Goal: Transaction & Acquisition: Purchase product/service

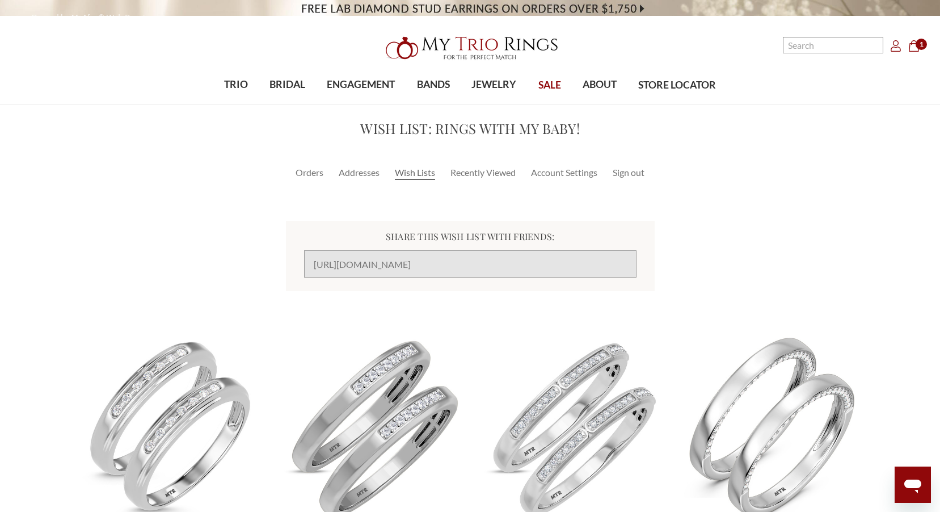
click at [912, 49] on icon "Cart Cart" at bounding box center [913, 45] width 11 height 11
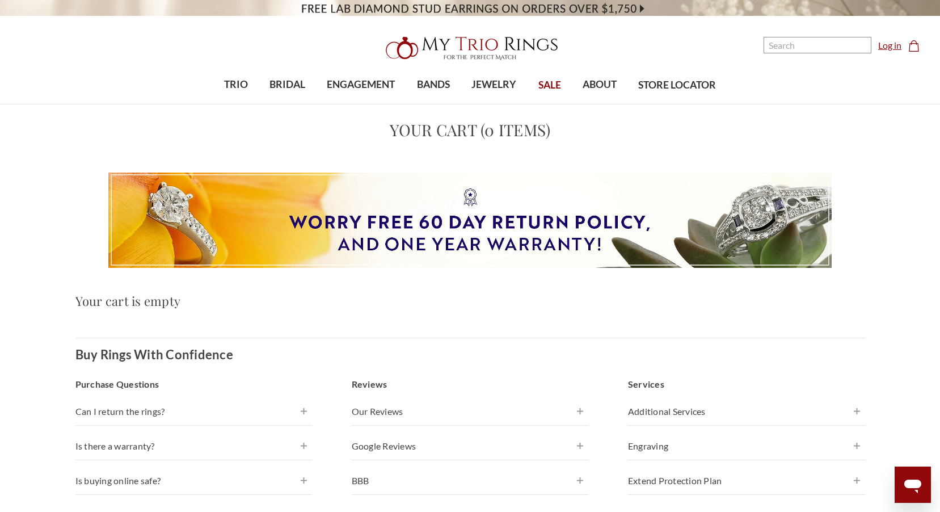
click at [892, 50] on link "Log in" at bounding box center [889, 46] width 23 height 14
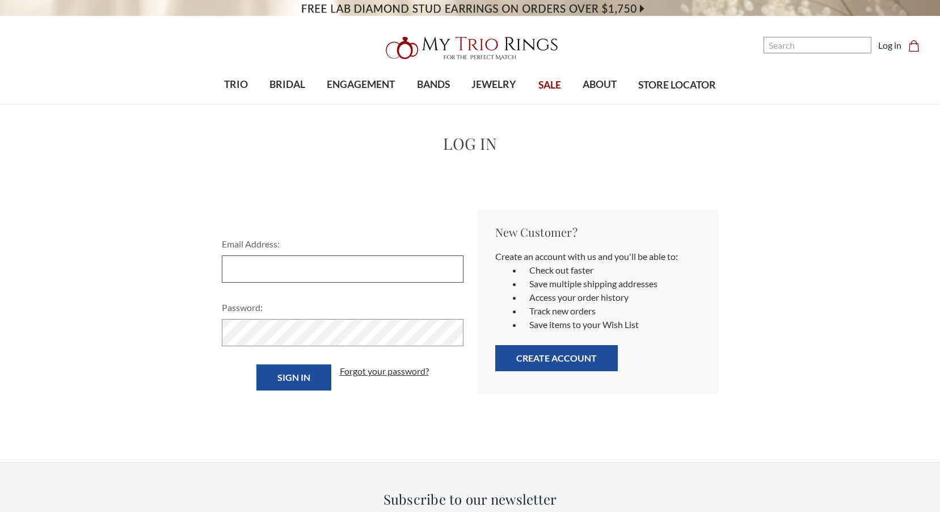
type input "[EMAIL_ADDRESS][DOMAIN_NAME]"
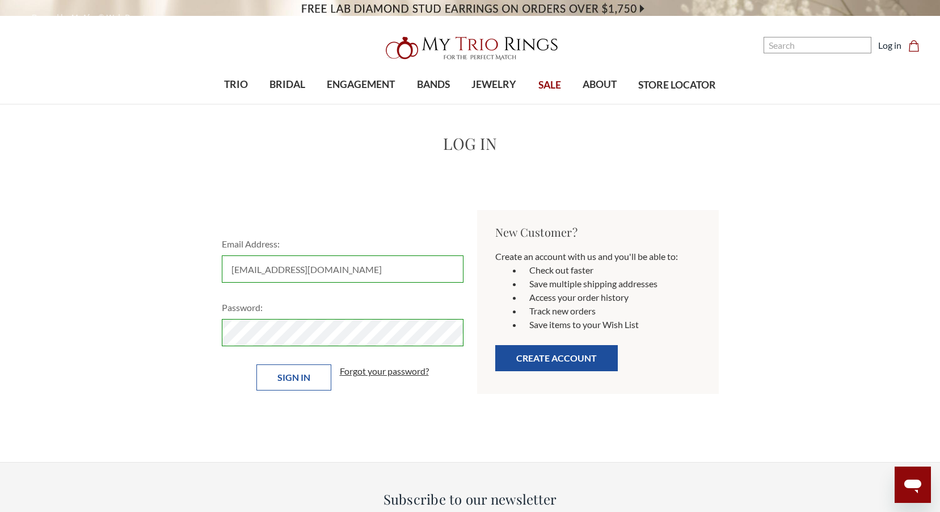
click at [272, 374] on input "Sign in" at bounding box center [293, 377] width 75 height 26
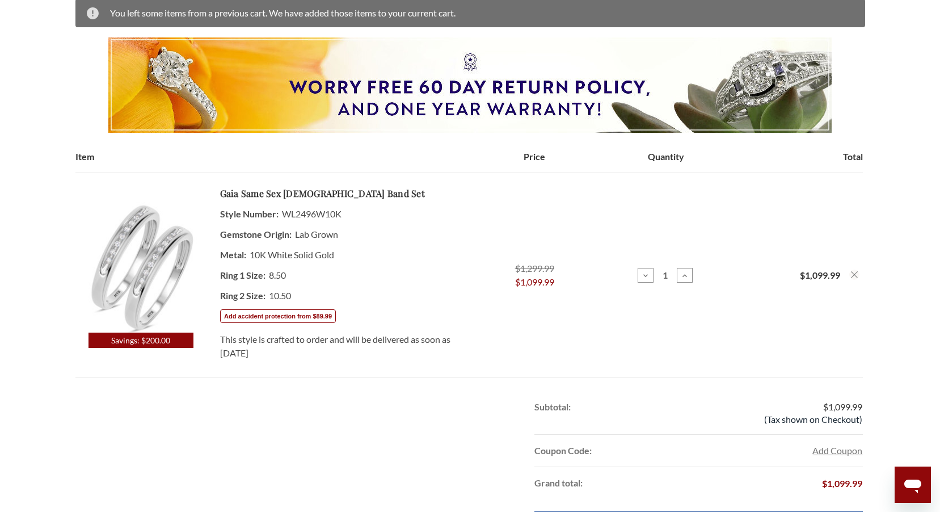
click at [150, 276] on img at bounding box center [140, 267] width 130 height 130
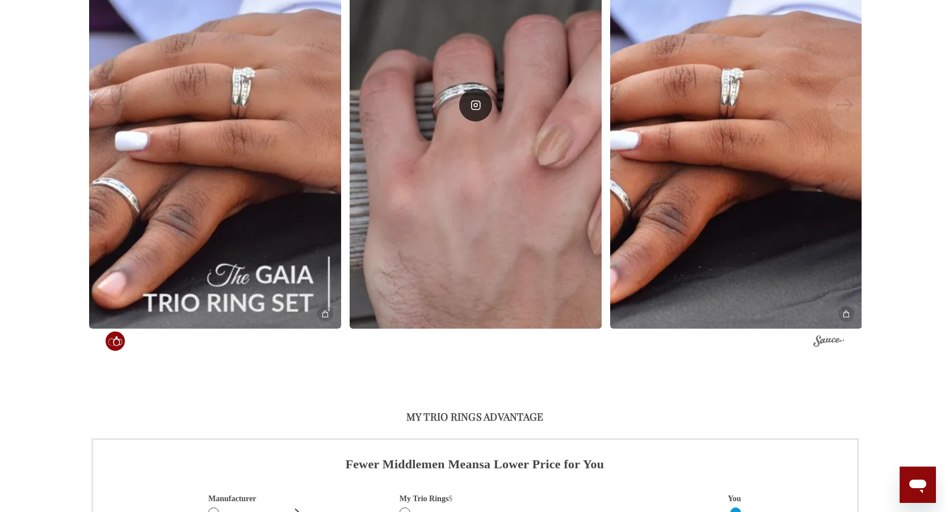
scroll to position [1305, 0]
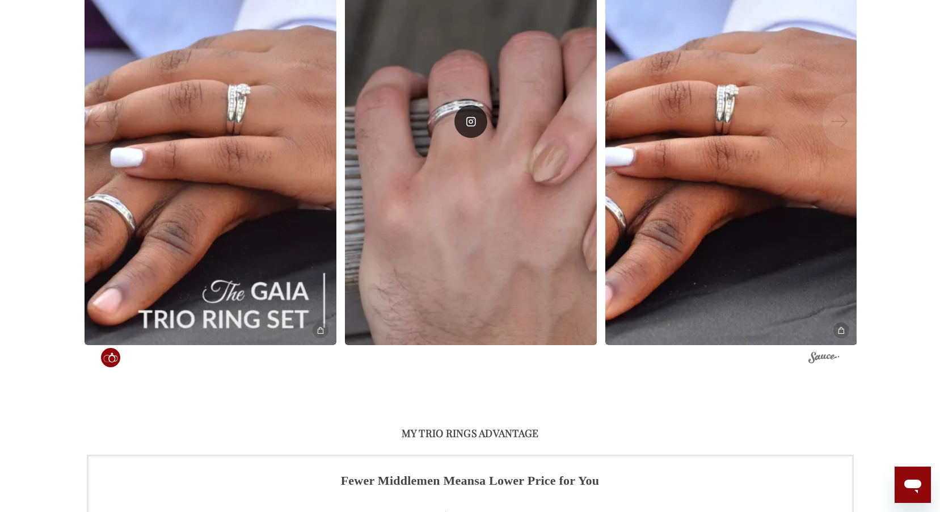
click at [482, 149] on div at bounding box center [471, 121] width 252 height 448
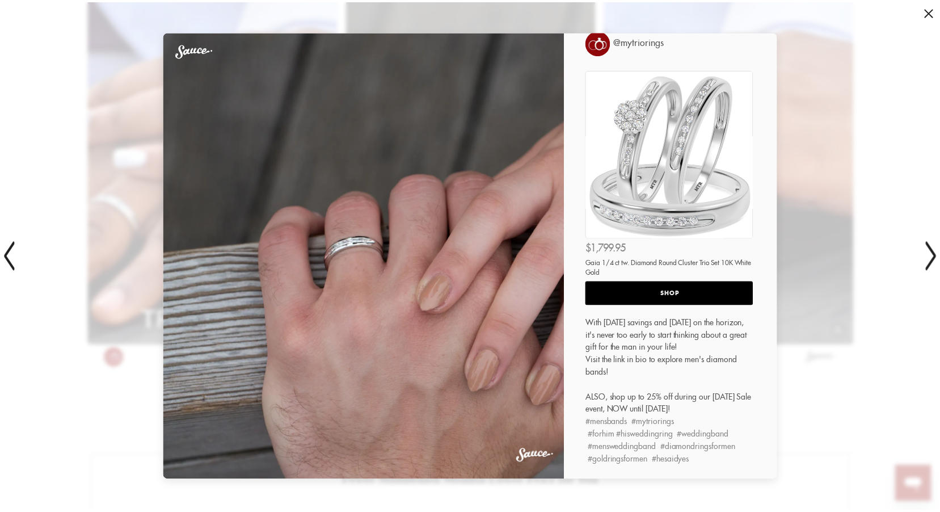
scroll to position [32, 0]
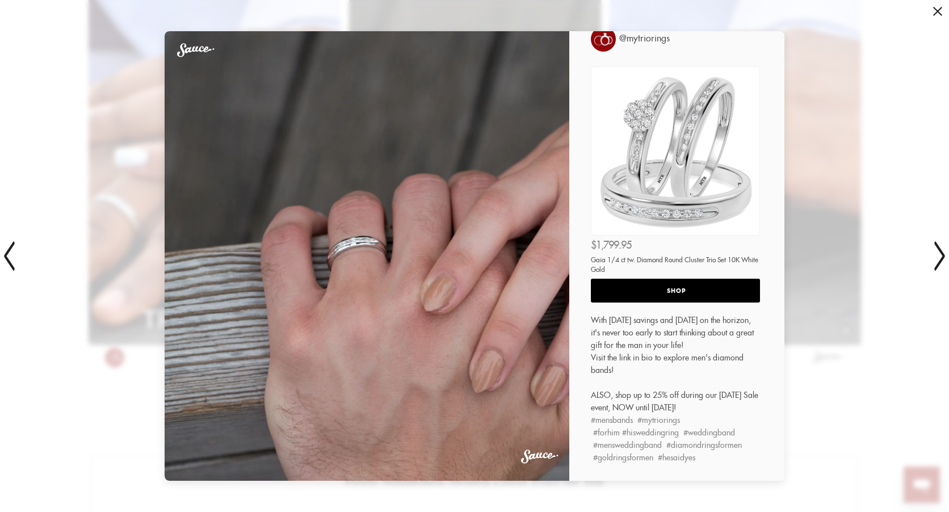
click at [940, 15] on span at bounding box center [937, 11] width 9 height 9
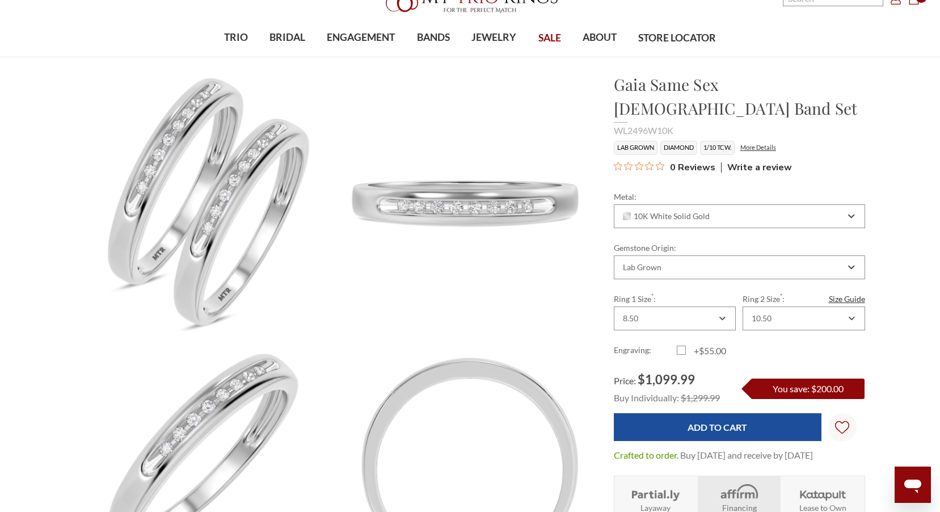
scroll to position [0, 0]
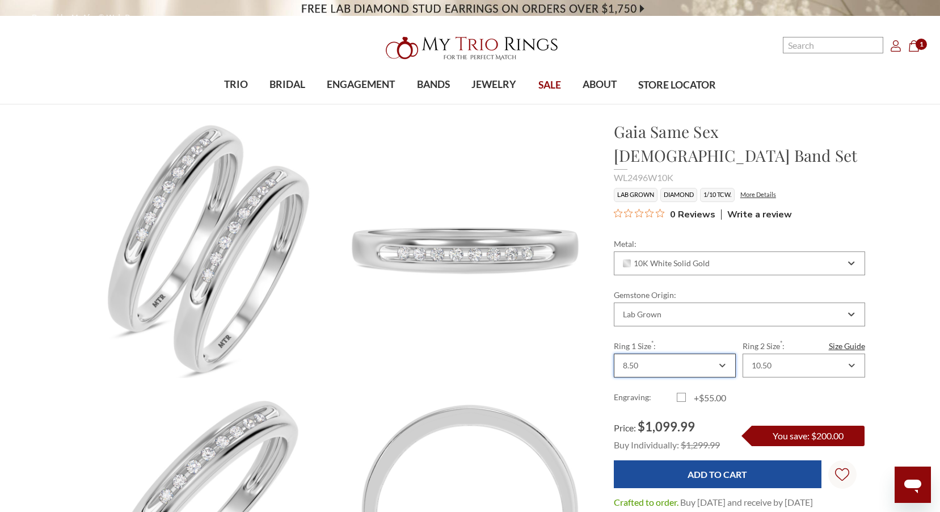
click at [721, 353] on div "8.50" at bounding box center [675, 365] width 122 height 24
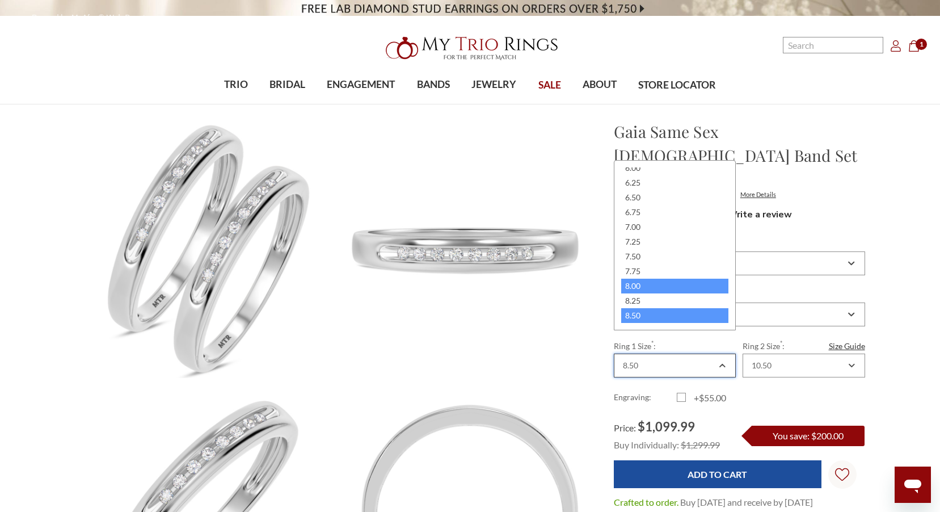
scroll to position [255, 0]
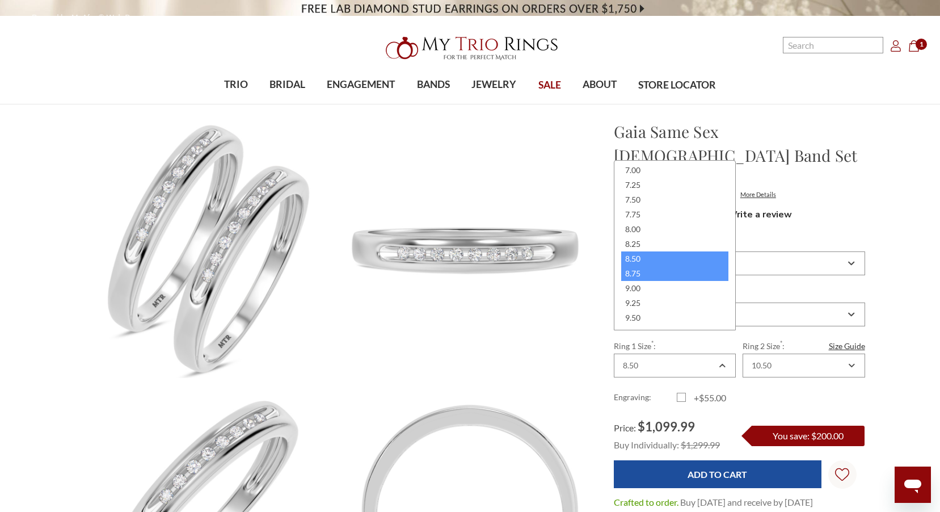
click at [658, 275] on div "8.75" at bounding box center [674, 273] width 107 height 15
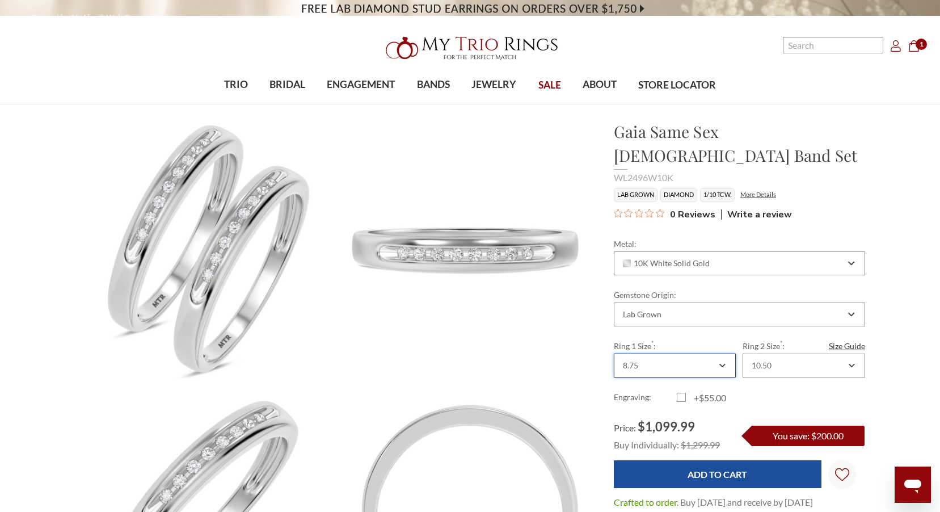
scroll to position [0, 0]
click at [727, 353] on div "8.75" at bounding box center [675, 365] width 122 height 24
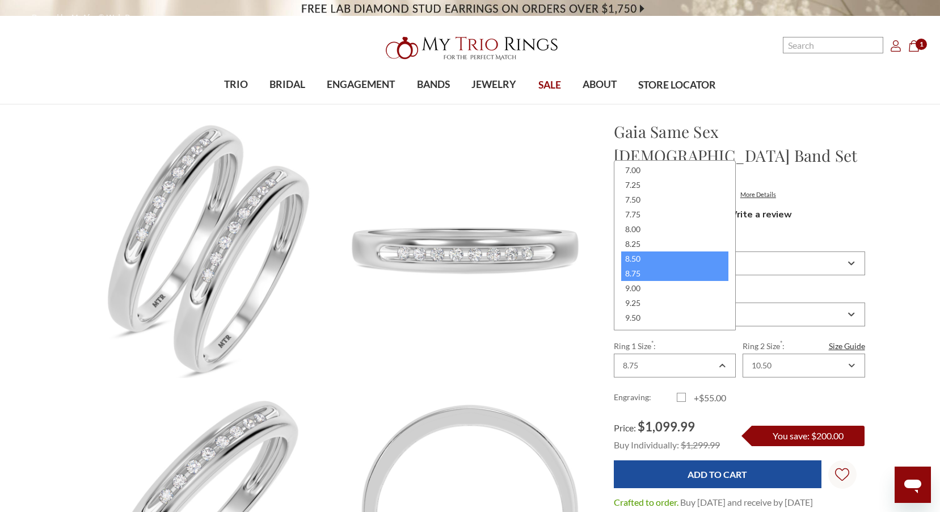
click at [640, 257] on div "8.50" at bounding box center [674, 258] width 107 height 15
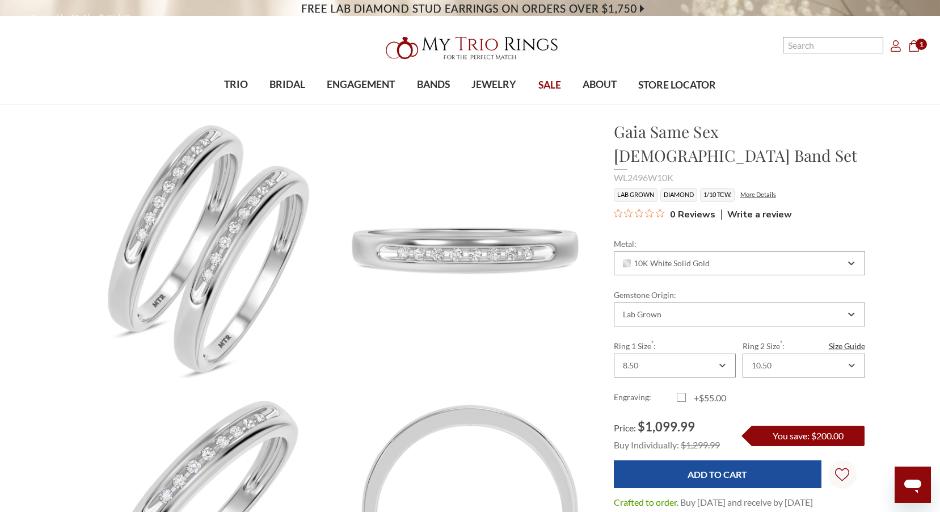
click at [900, 49] on icon "Account Account" at bounding box center [895, 45] width 11 height 11
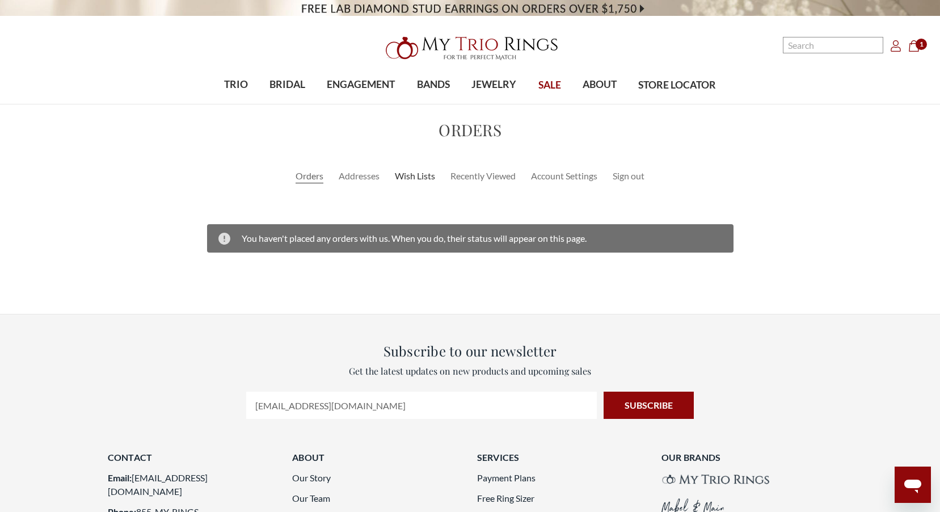
click at [416, 178] on link "Wish Lists" at bounding box center [415, 176] width 40 height 14
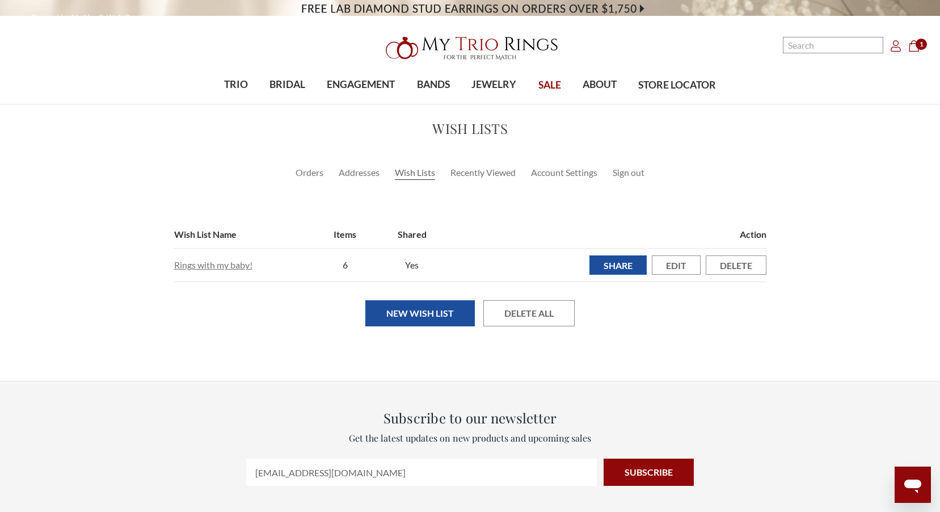
click at [234, 266] on link "Rings with my baby!" at bounding box center [213, 264] width 78 height 11
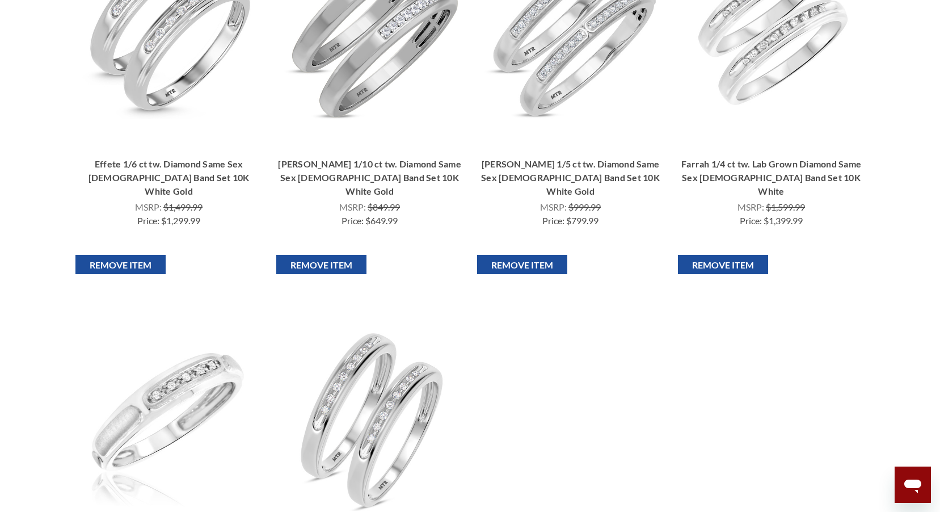
scroll to position [454, 0]
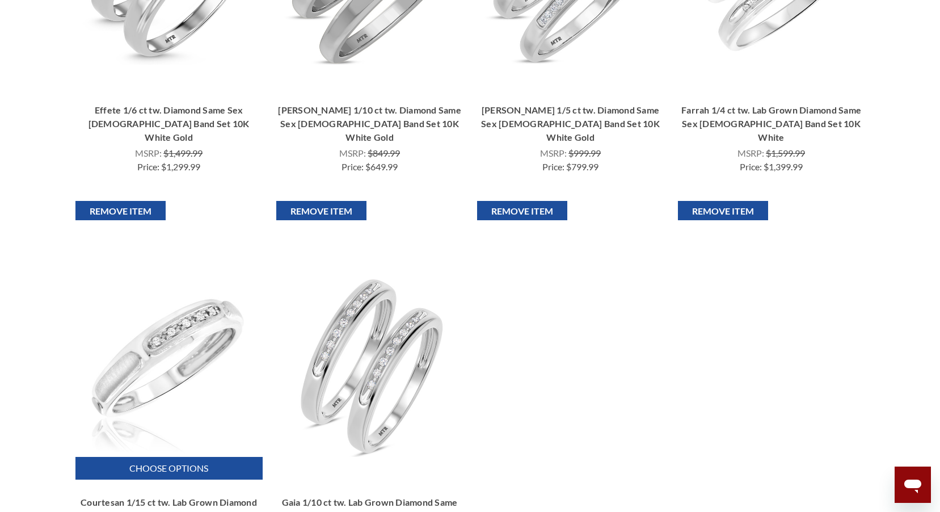
click at [153, 352] on img "Courtesan 1/15 ct tw. Lab Grown Diamond Same Sex Ladies Band Set 10K White, $1,…" at bounding box center [169, 366] width 182 height 182
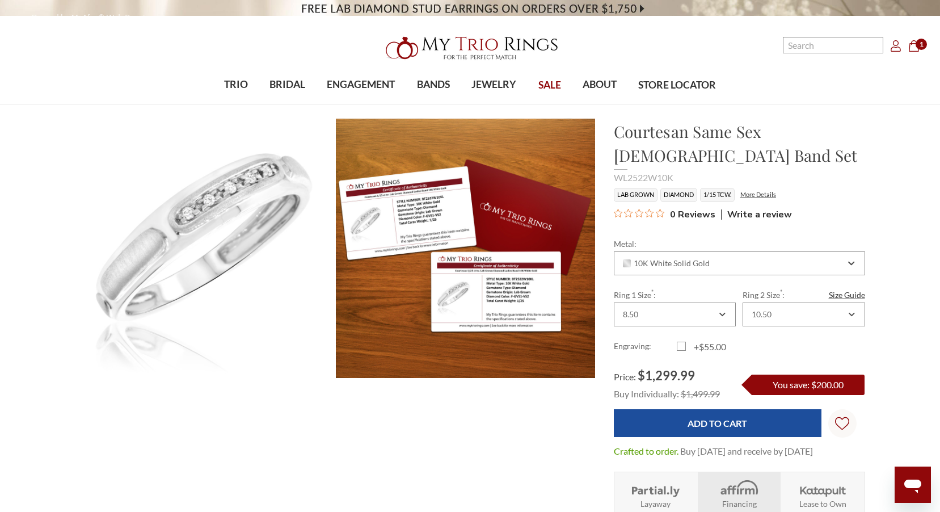
click at [916, 47] on icon "Cart Cart" at bounding box center [913, 45] width 11 height 11
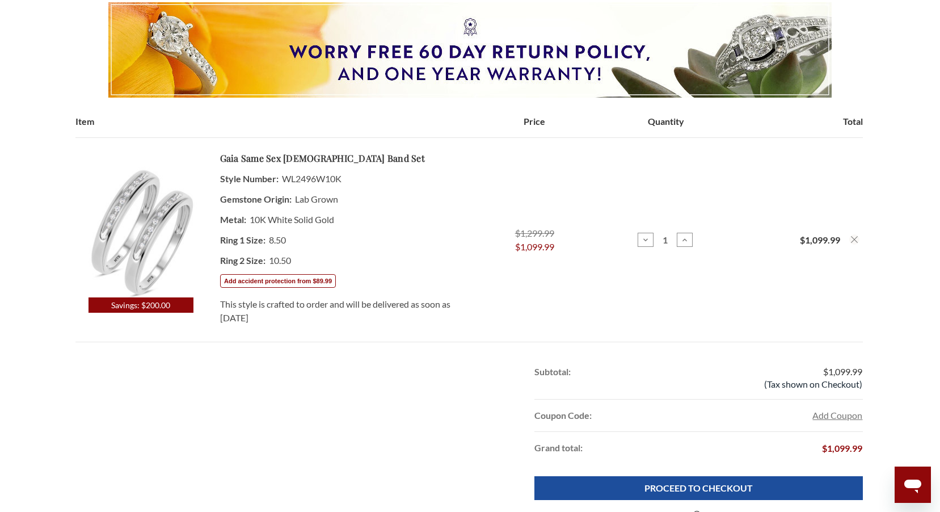
click at [263, 203] on dt "Gemstone Origin:" at bounding box center [255, 199] width 71 height 20
click at [133, 240] on img at bounding box center [140, 232] width 130 height 130
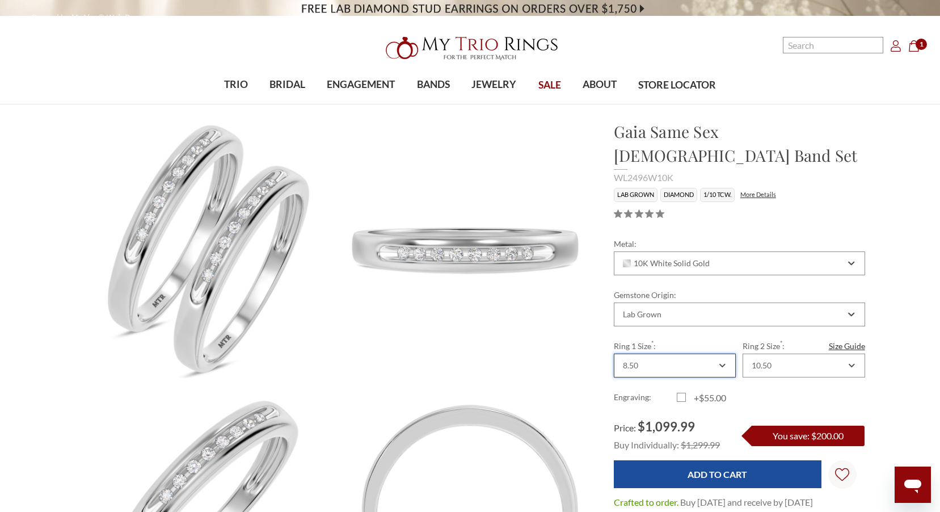
drag, startPoint x: 725, startPoint y: 332, endPoint x: 721, endPoint y: 338, distance: 6.9
click at [721, 353] on div "8.50" at bounding box center [675, 365] width 122 height 24
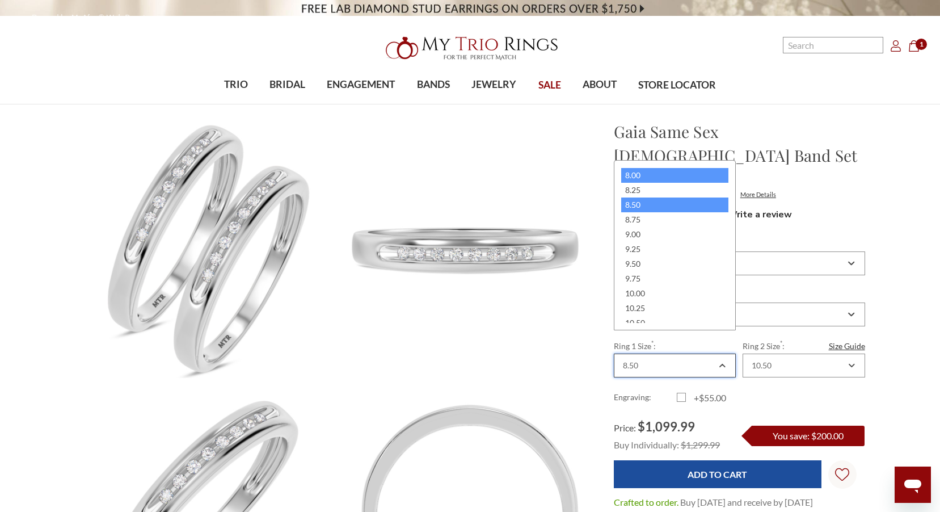
scroll to position [312, 0]
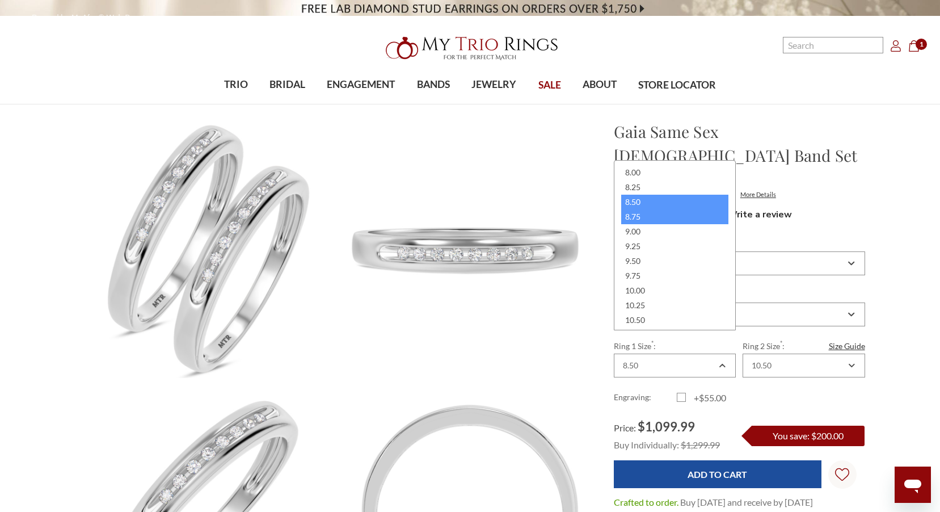
click at [667, 219] on div "8.75" at bounding box center [674, 216] width 107 height 15
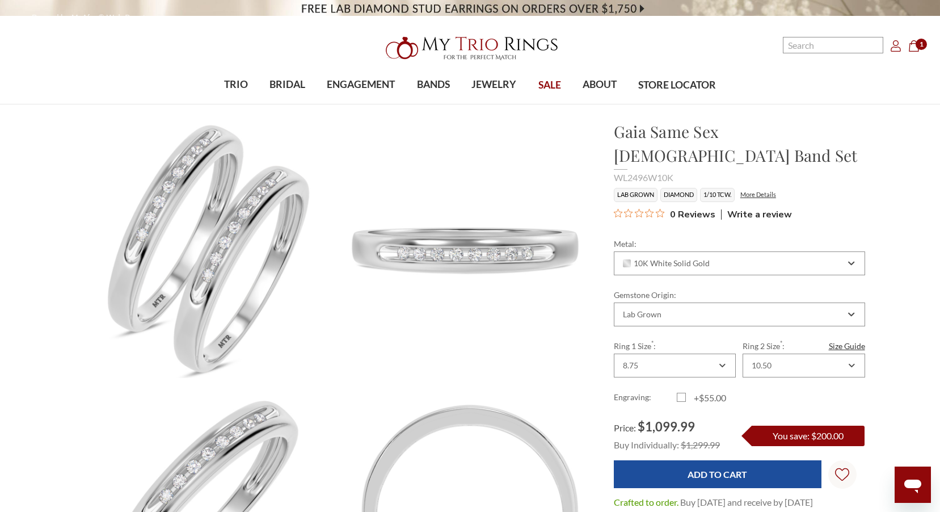
click at [899, 49] on icon "Account Account" at bounding box center [895, 45] width 11 height 11
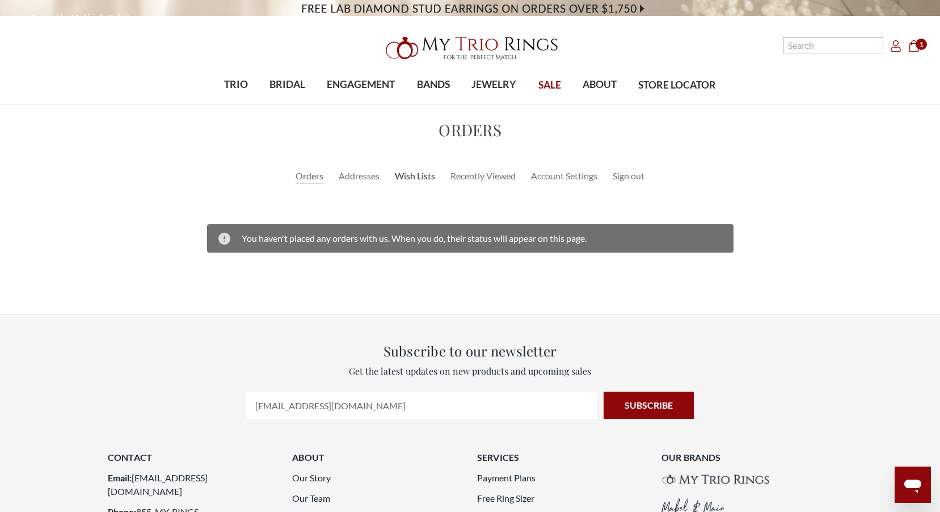
click at [410, 180] on link "Wish Lists" at bounding box center [415, 176] width 40 height 14
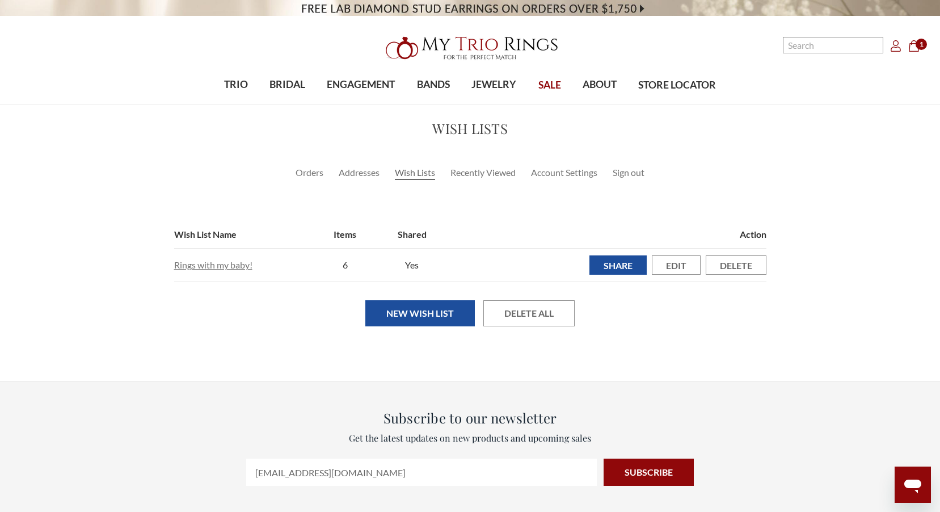
click at [208, 265] on link "Rings with my baby!" at bounding box center [213, 264] width 78 height 11
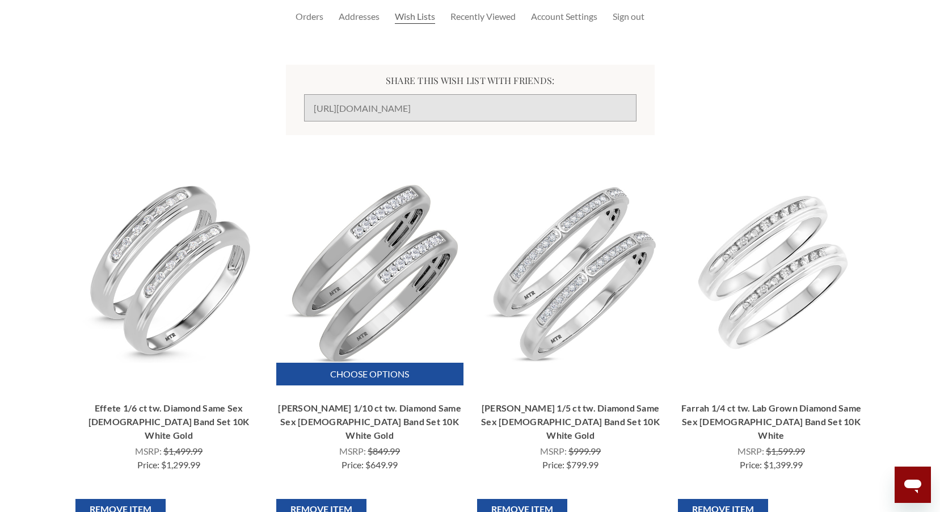
scroll to position [170, 0]
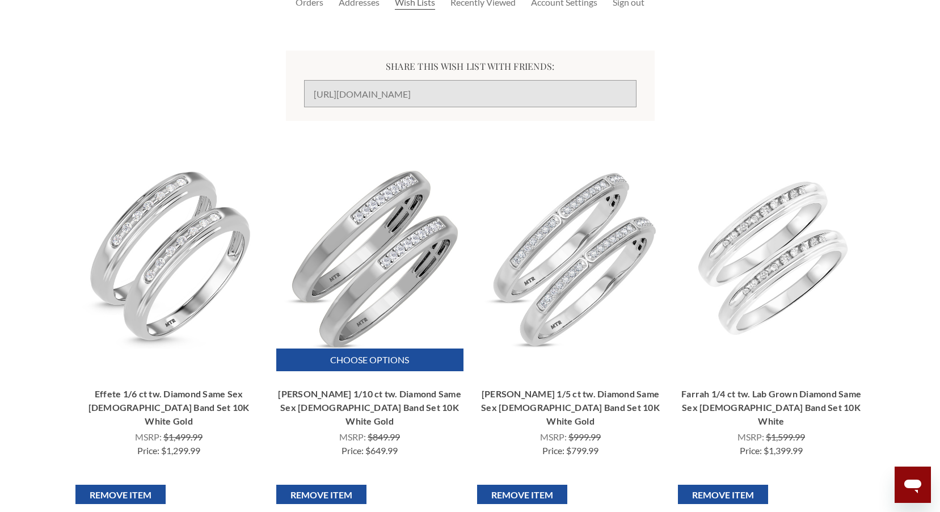
click at [373, 270] on img "Chrisoula 1/10 ct tw. Diamond Same Sex Ladies Band Set 10K White Gold, $649.99\…" at bounding box center [370, 257] width 182 height 182
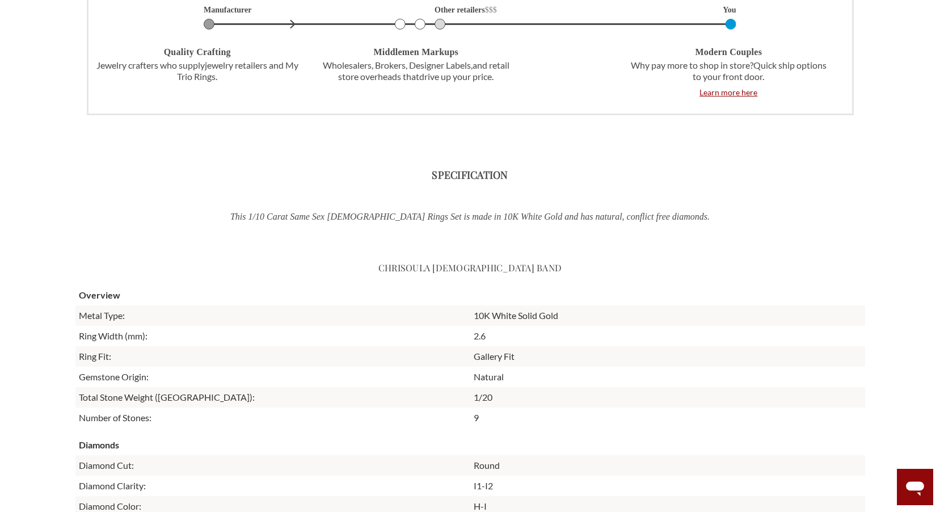
scroll to position [1702, 0]
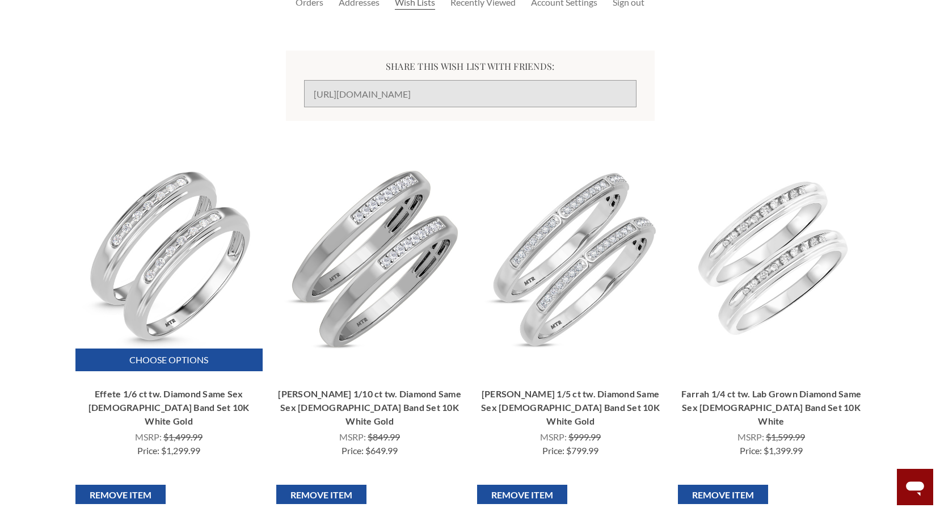
click at [148, 246] on img "Effete 1/6 ct tw. Diamond Same Sex Ladies Band Set 10K White Gold, $1,299.99\a\a" at bounding box center [169, 257] width 182 height 182
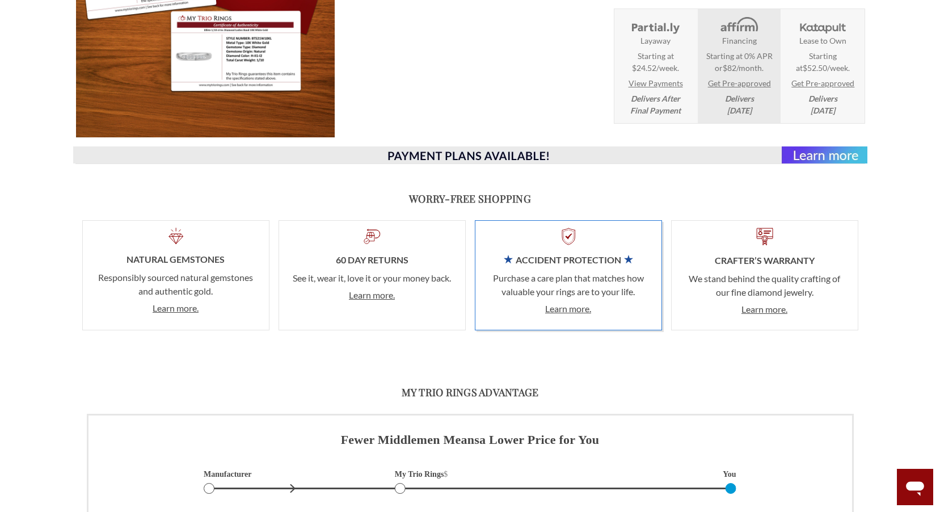
scroll to position [851, 0]
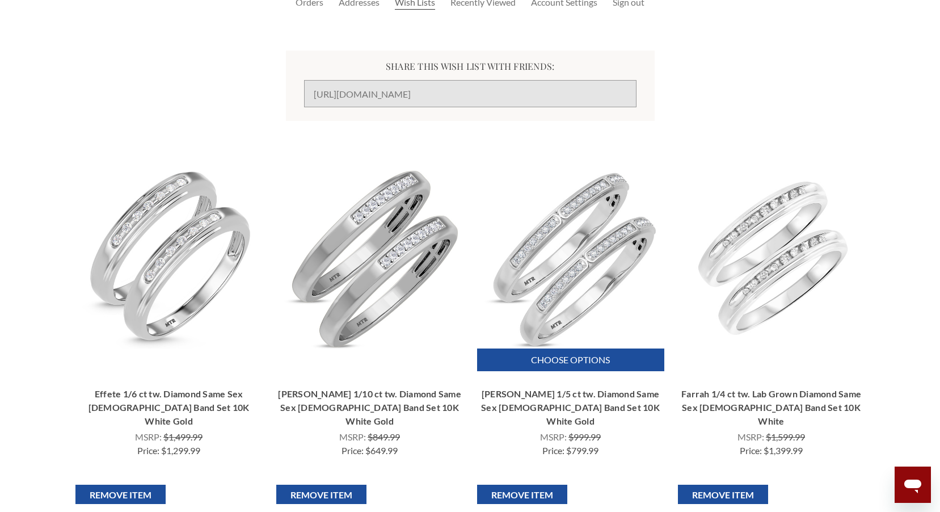
click at [551, 284] on img "Delphine 1/5 ct tw. Diamond Same Sex Ladies Band Set 10K White Gold, $799.99\a\a" at bounding box center [570, 257] width 182 height 182
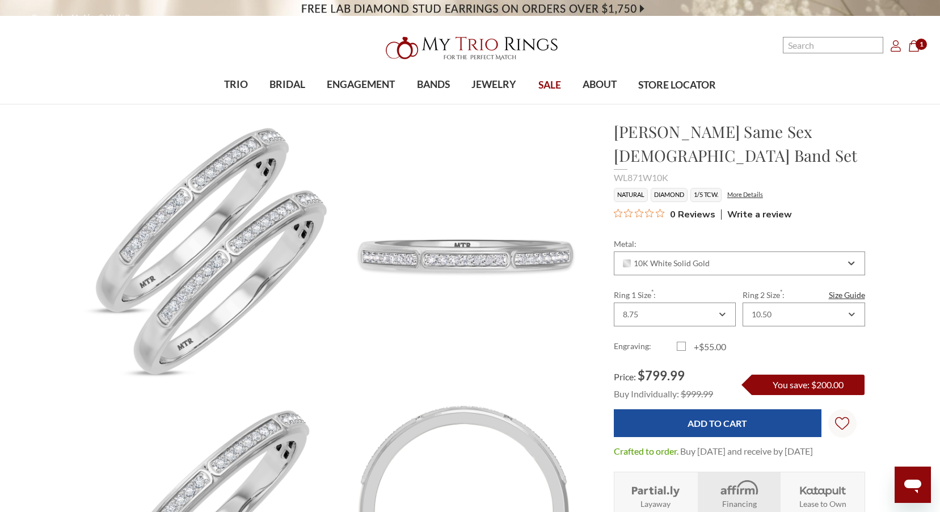
click at [892, 48] on use "Account" at bounding box center [896, 45] width 10 height 11
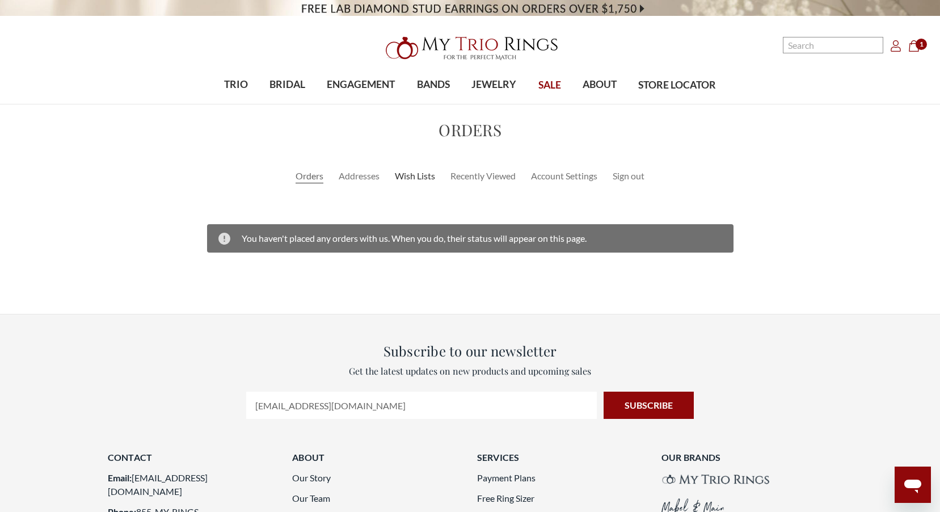
click at [420, 174] on link "Wish Lists" at bounding box center [415, 176] width 40 height 14
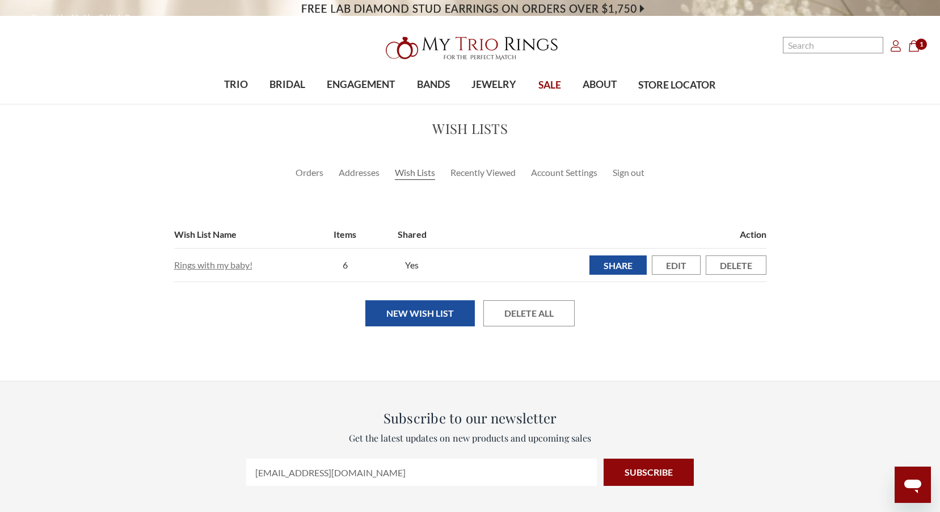
click at [187, 261] on link "Rings with my baby!" at bounding box center [213, 264] width 78 height 11
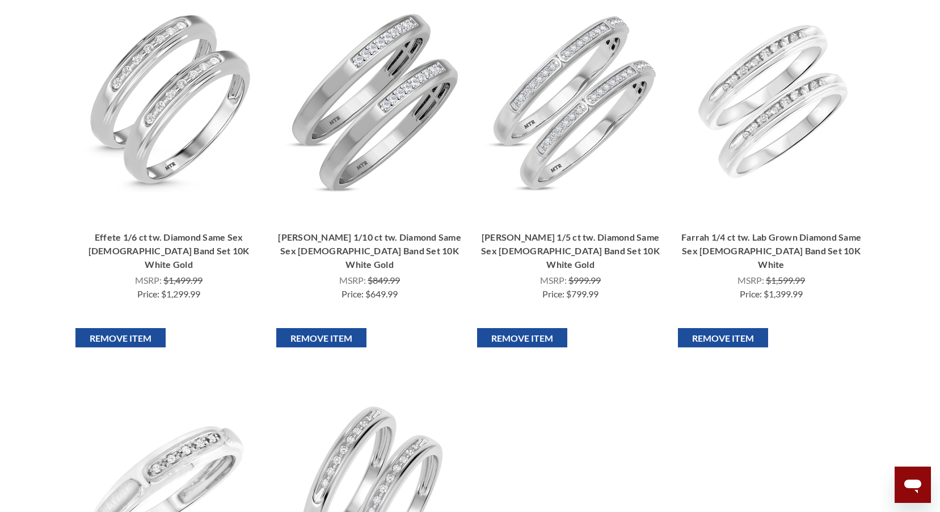
scroll to position [340, 0]
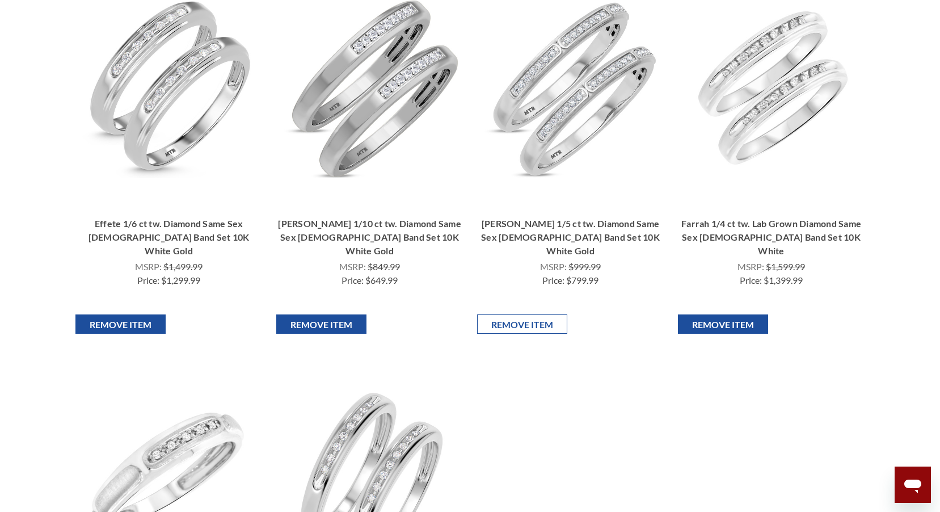
click at [544, 315] on input "Remove Item" at bounding box center [522, 323] width 90 height 19
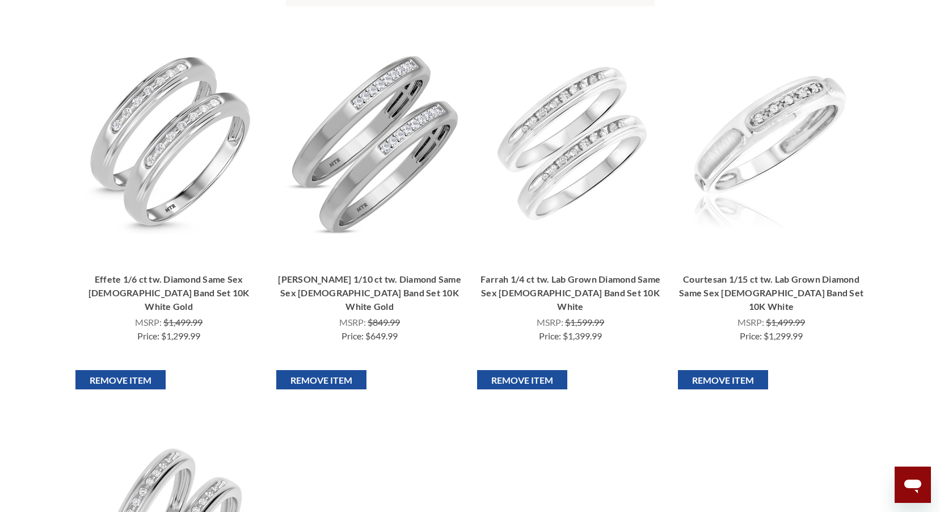
scroll to position [284, 0]
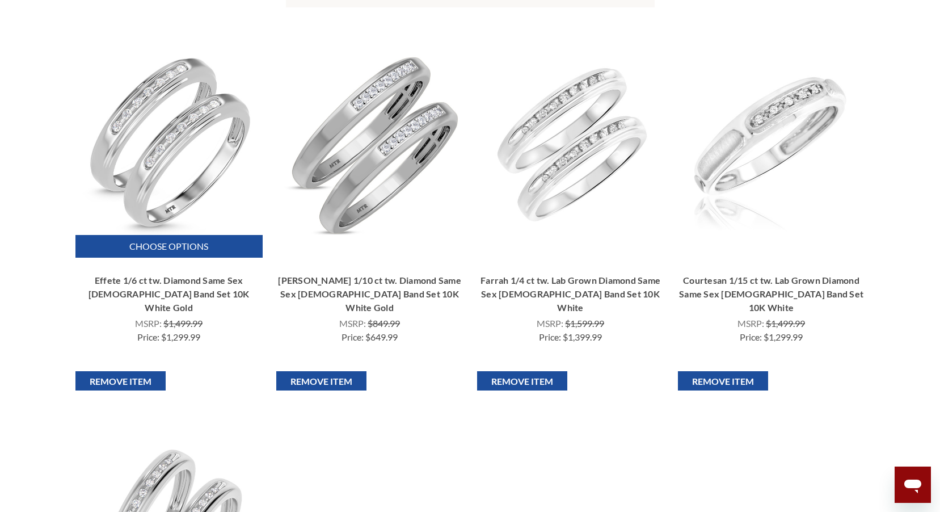
click at [172, 137] on img "Effete 1/6 ct tw. Diamond Same Sex Ladies Band Set 10K White Gold, $1,299.99\a\a" at bounding box center [169, 144] width 182 height 182
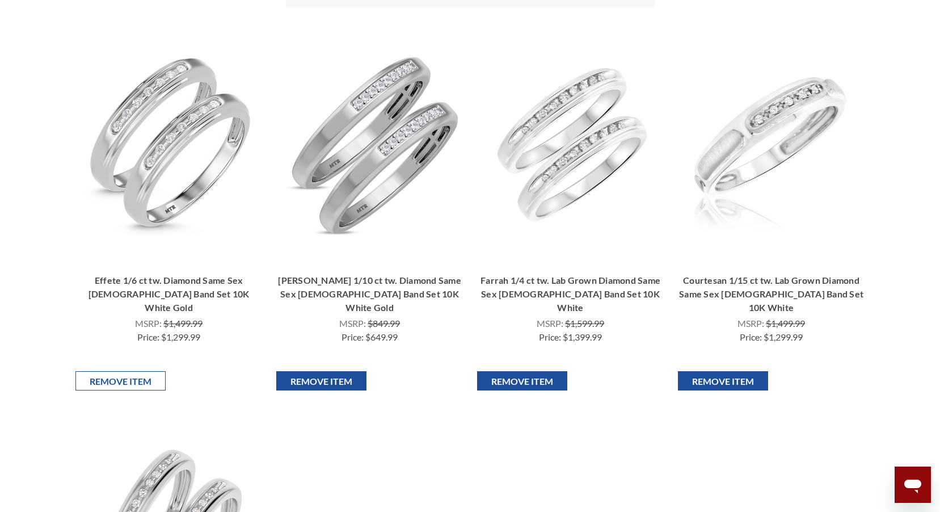
click at [141, 371] on input "Remove Item" at bounding box center [120, 380] width 90 height 19
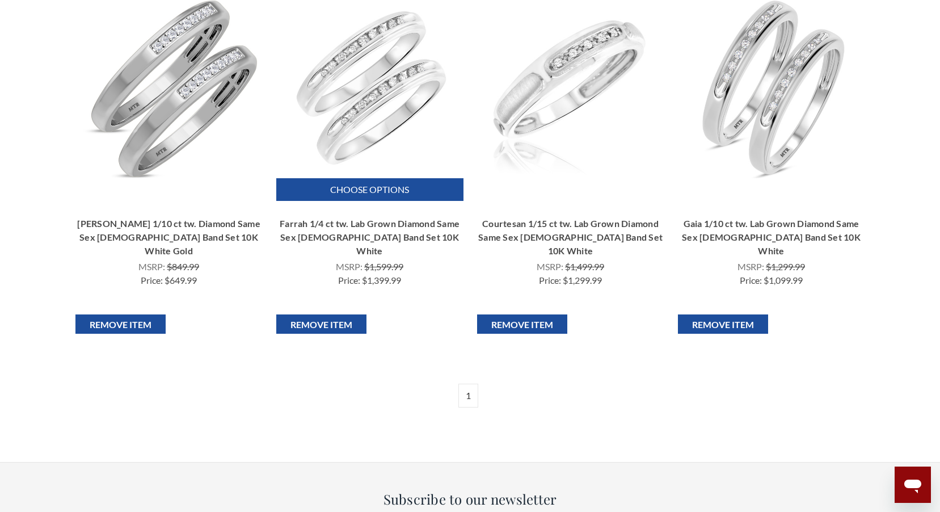
click at [365, 107] on img "Farrah 1/4 ct tw. Lab Grown Diamond Same Sex Ladies Band Set 10K White, $1,399.…" at bounding box center [370, 87] width 182 height 182
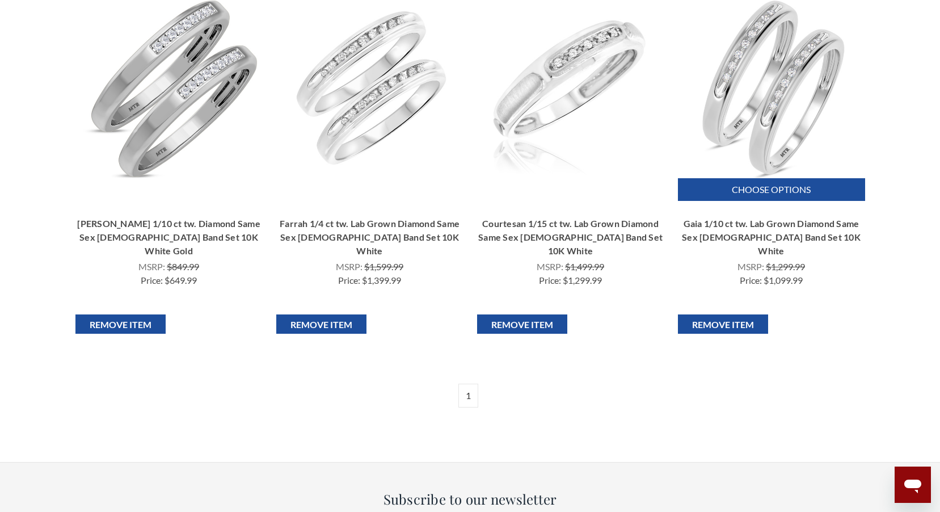
click at [771, 116] on img "Gaia 1/10 ct tw. Lab Grown Diamond Same Sex Ladies Band Set 10K White, $1,099.9…" at bounding box center [771, 87] width 182 height 182
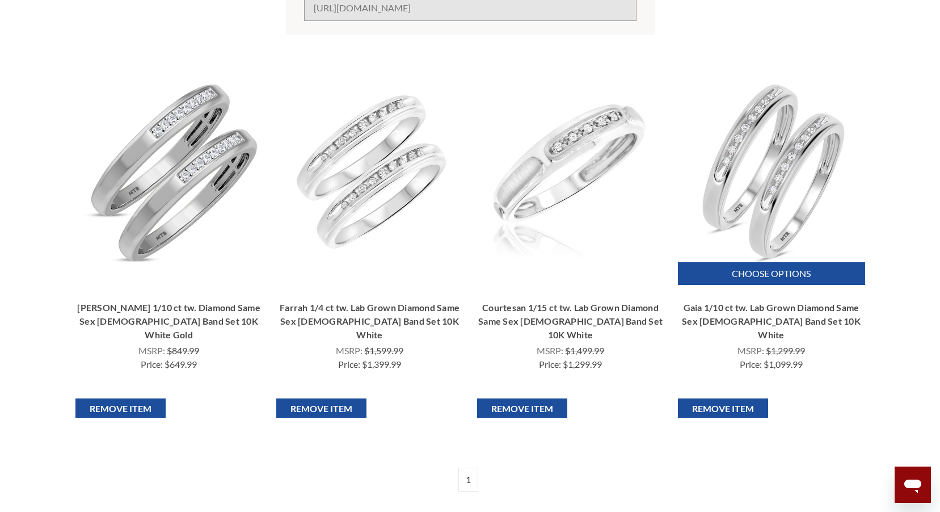
scroll to position [284, 0]
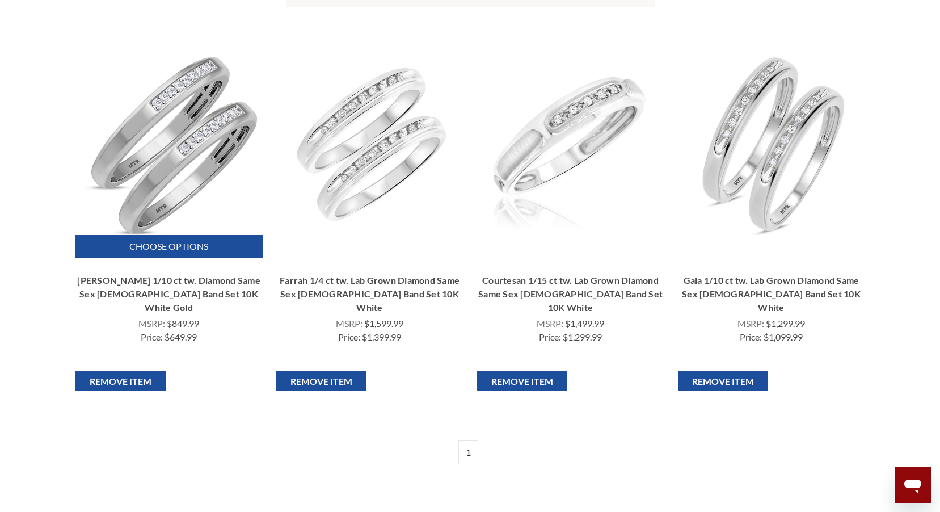
click at [138, 165] on img "Chrisoula 1/10 ct tw. Diamond Same Sex Ladies Band Set 10K White Gold, $649.99\…" at bounding box center [169, 144] width 182 height 182
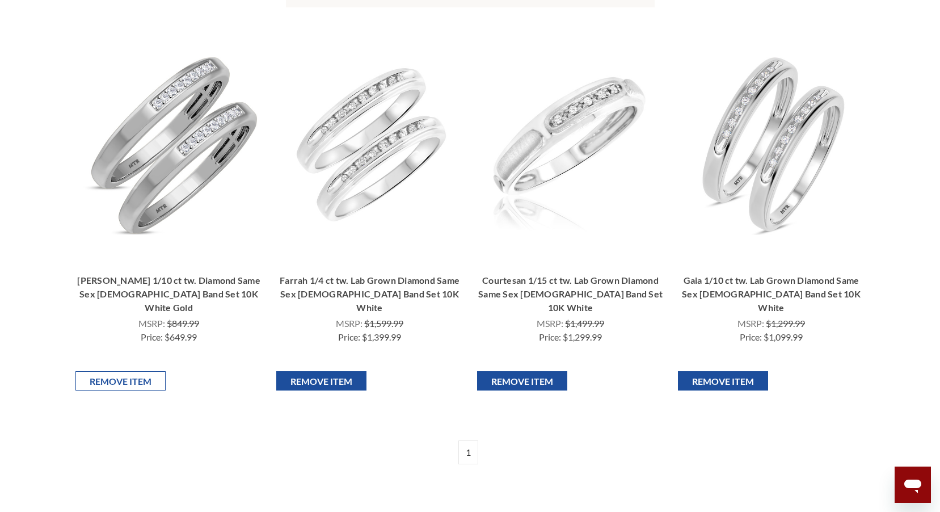
click at [148, 371] on input "Remove Item" at bounding box center [120, 380] width 90 height 19
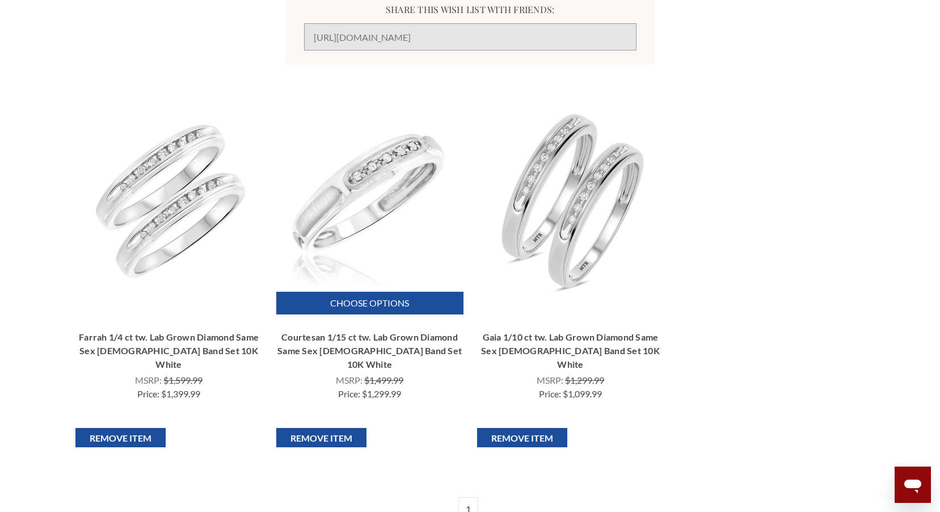
click at [365, 217] on img "Courtesan 1/15 ct tw. Lab Grown Diamond Same Sex Ladies Band Set 10K White, $1,…" at bounding box center [370, 201] width 182 height 182
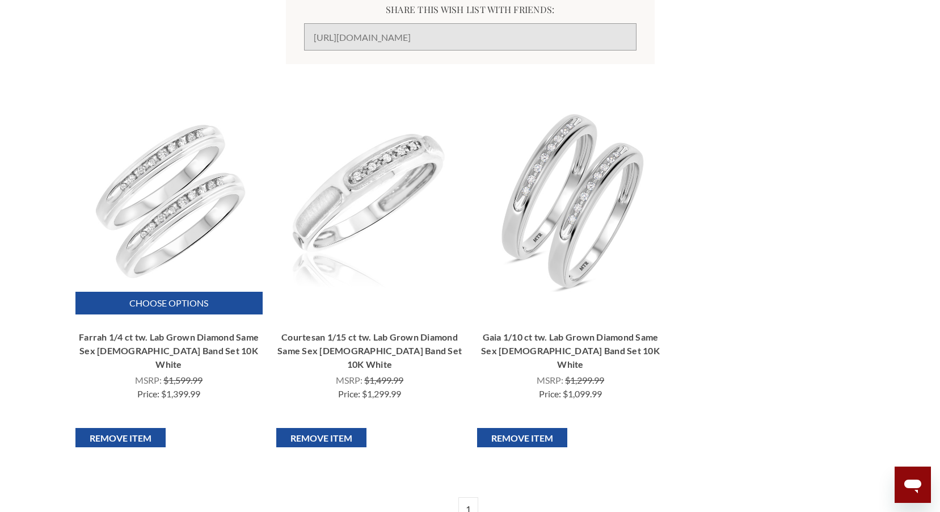
click at [145, 224] on img "Farrah 1/4 ct tw. Lab Grown Diamond Same Sex Ladies Band Set 10K White, $1,399.…" at bounding box center [169, 201] width 182 height 182
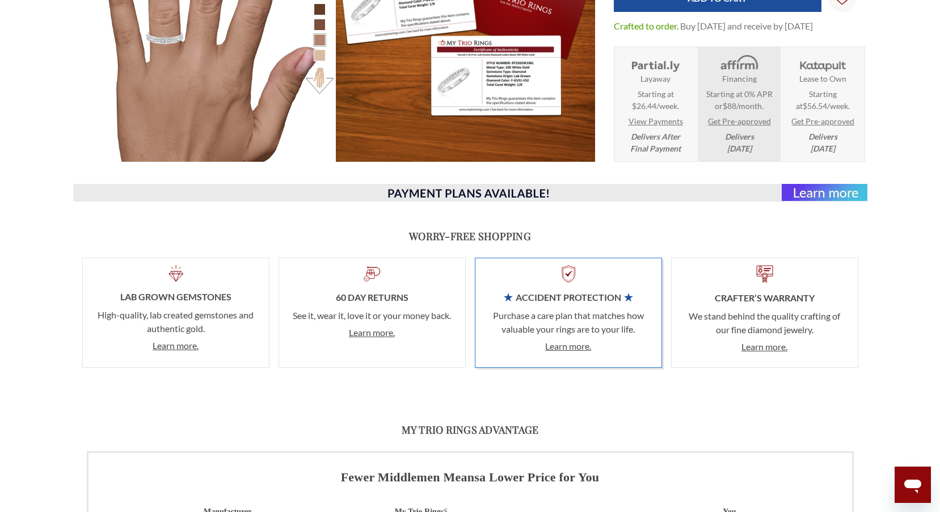
scroll to position [454, 0]
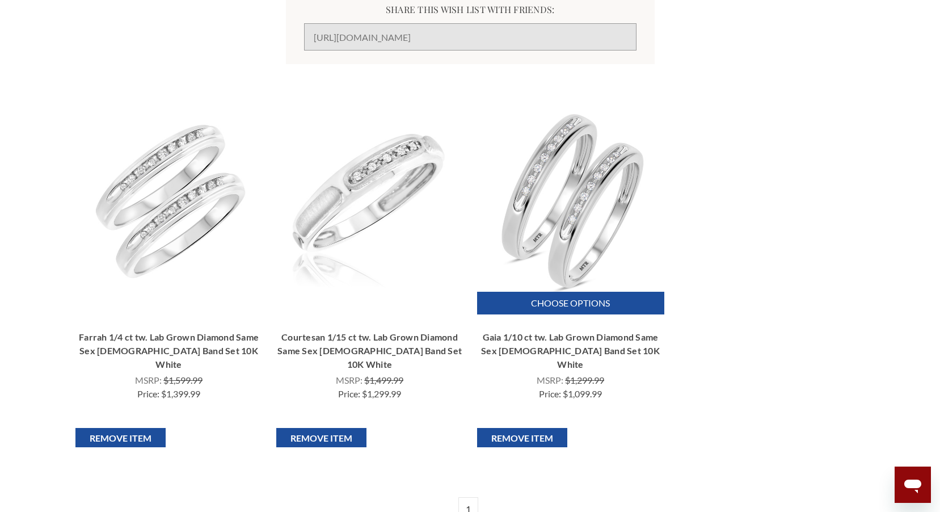
click at [525, 210] on img "Gaia 1/10 ct tw. Lab Grown Diamond Same Sex Ladies Band Set 10K White, $1,099.9…" at bounding box center [570, 201] width 182 height 182
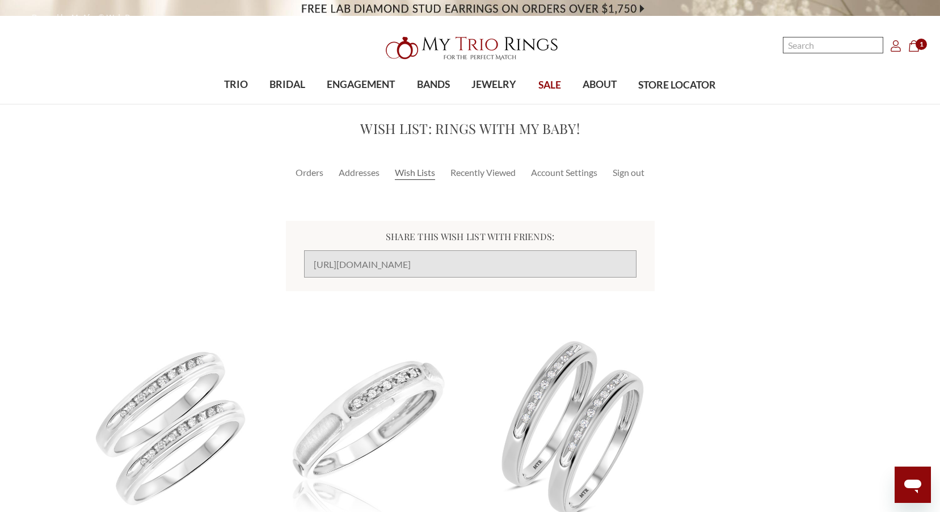
click at [807, 50] on input "Search" at bounding box center [833, 45] width 100 height 16
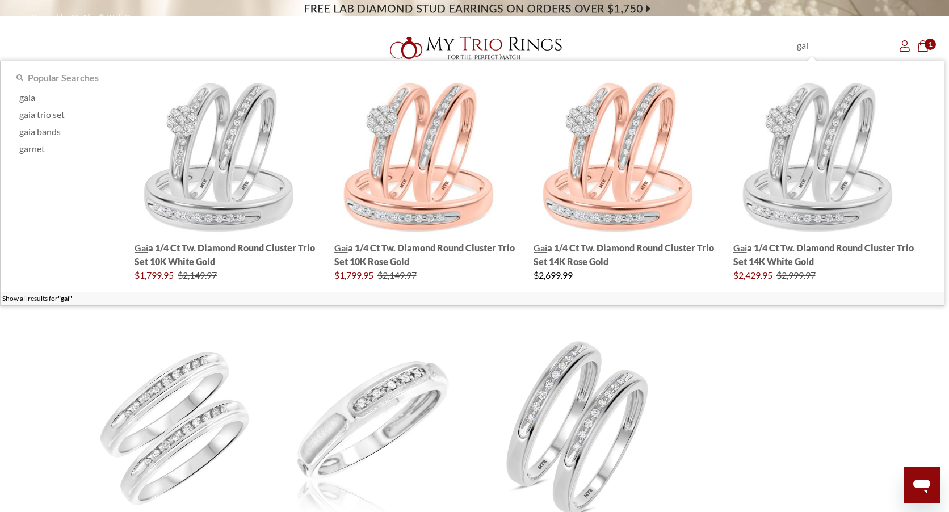
type input "gaia"
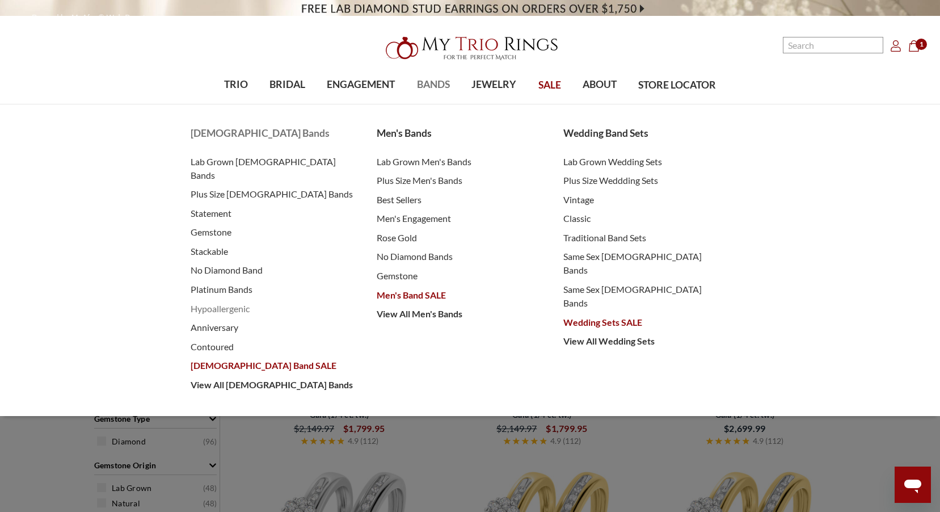
click at [238, 302] on span "Hypoallergenic" at bounding box center [273, 309] width 164 height 14
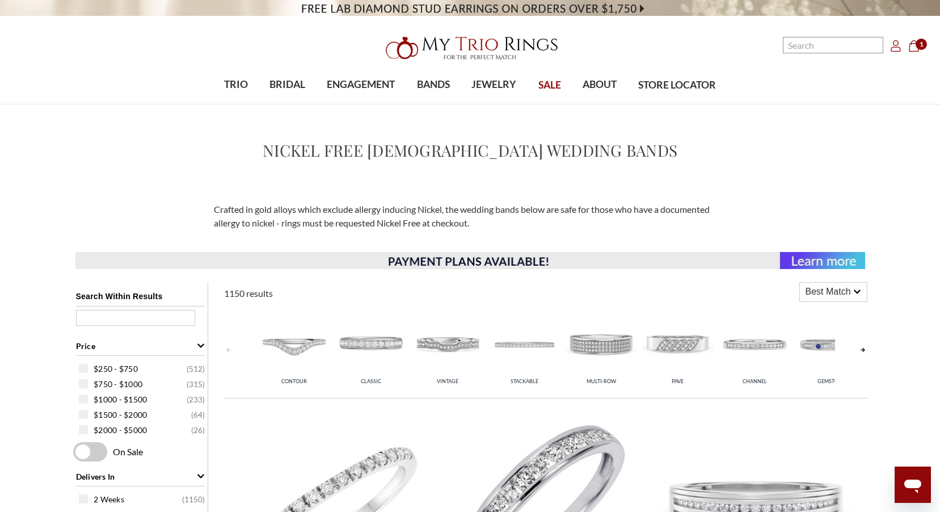
click at [163, 325] on input "text" at bounding box center [135, 318] width 119 height 16
type input "gaia"
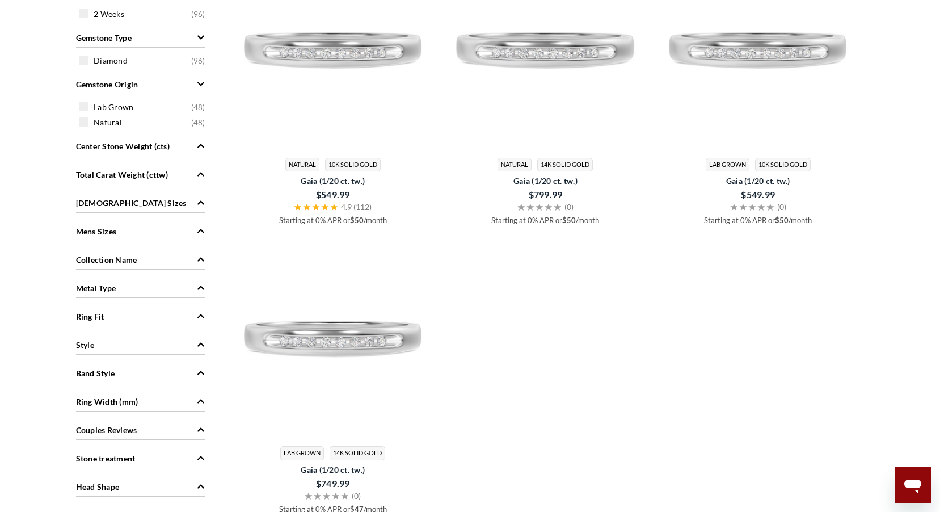
scroll to position [511, 0]
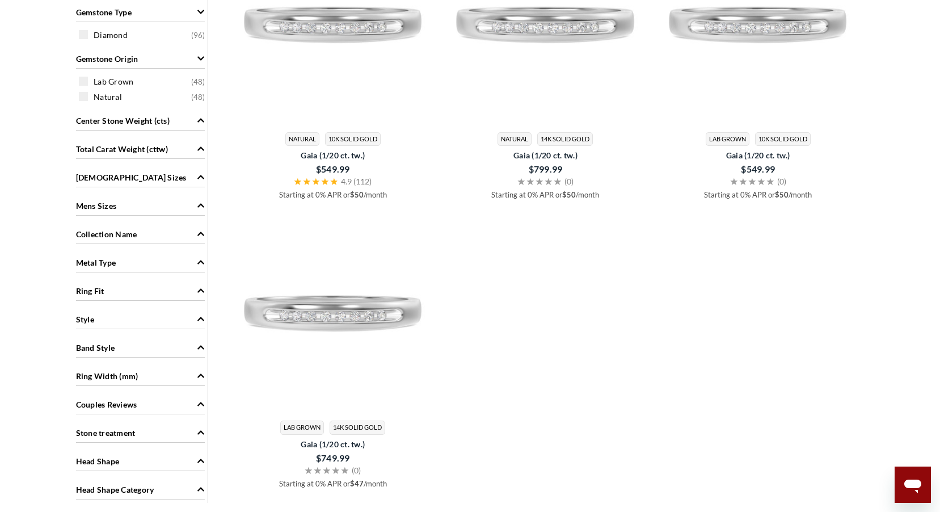
click at [327, 154] on span "Gaia (1/20 ct. tw.)" at bounding box center [333, 155] width 203 height 12
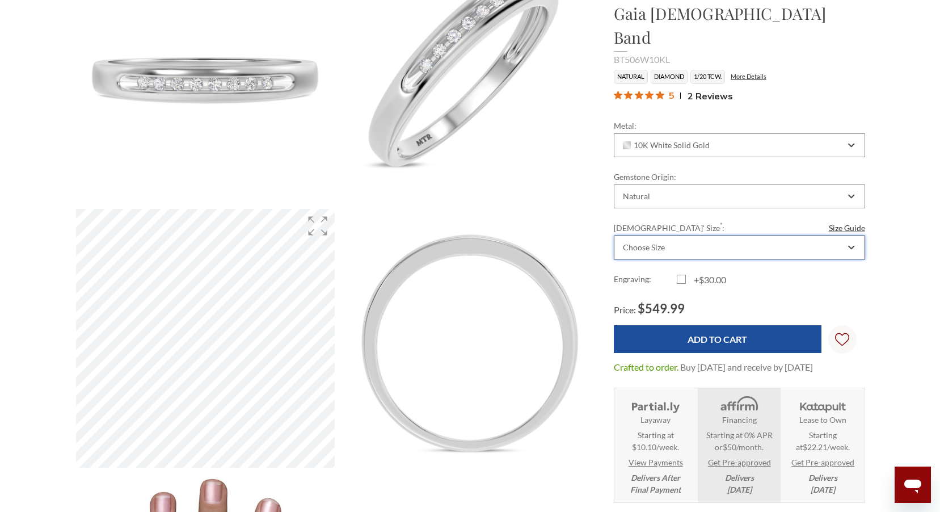
click at [756, 235] on div "Choose Size" at bounding box center [739, 247] width 251 height 24
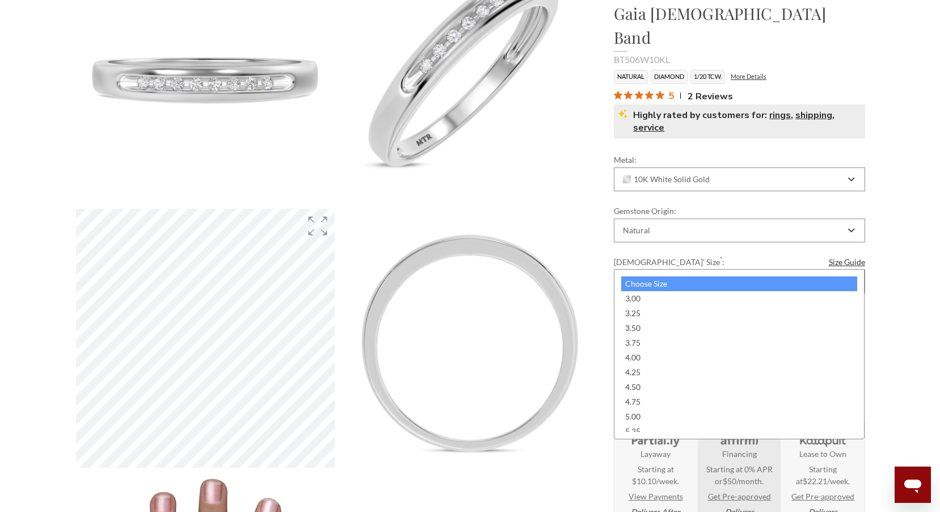
click at [756, 228] on div "Metal: Choose Options 10K Yellow Solid Gold 10K White Solid Gold 10K Rose Solid…" at bounding box center [739, 244] width 251 height 180
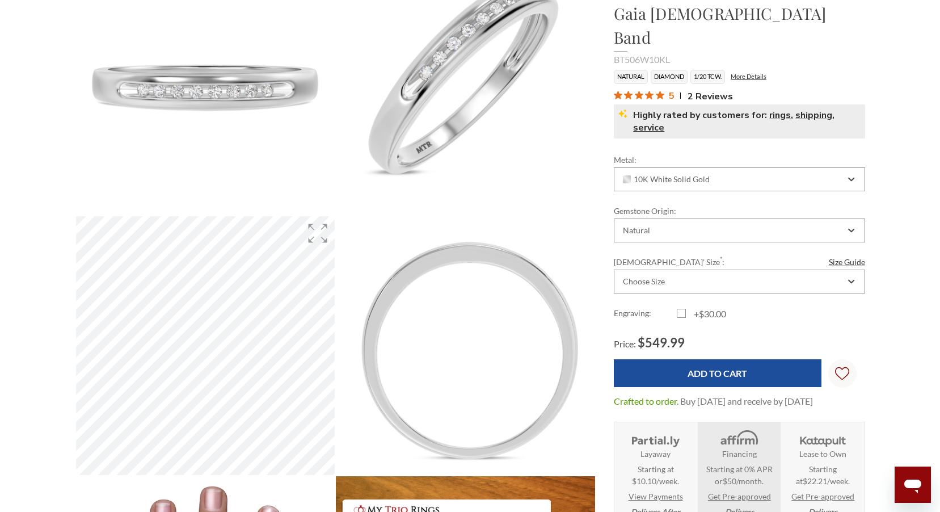
scroll to position [170, 0]
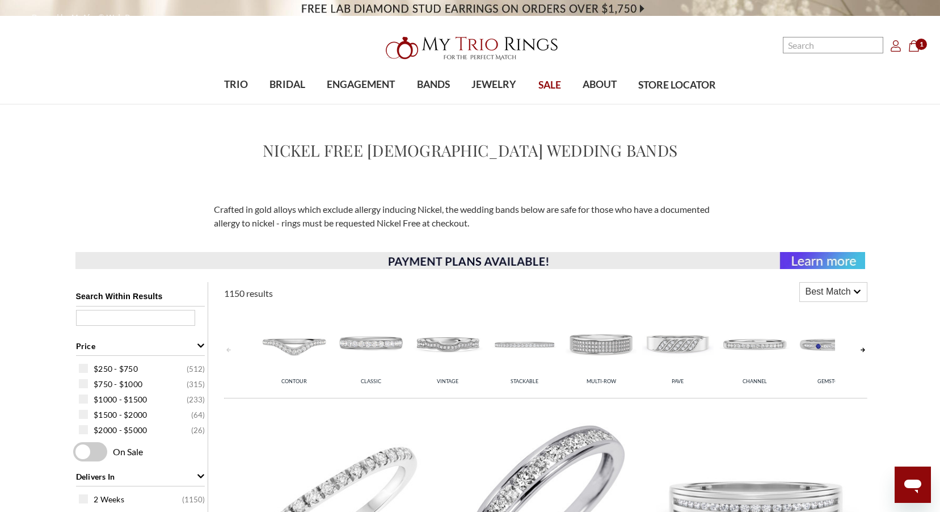
click at [155, 322] on input "text" at bounding box center [135, 318] width 119 height 16
type input "gaia"
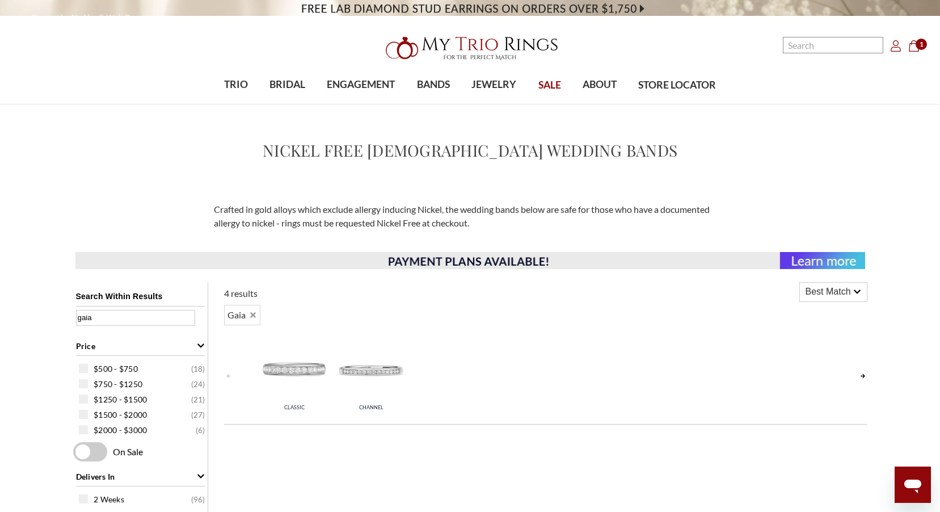
drag, startPoint x: 113, startPoint y: 318, endPoint x: 47, endPoint y: 322, distance: 66.5
type input "g"
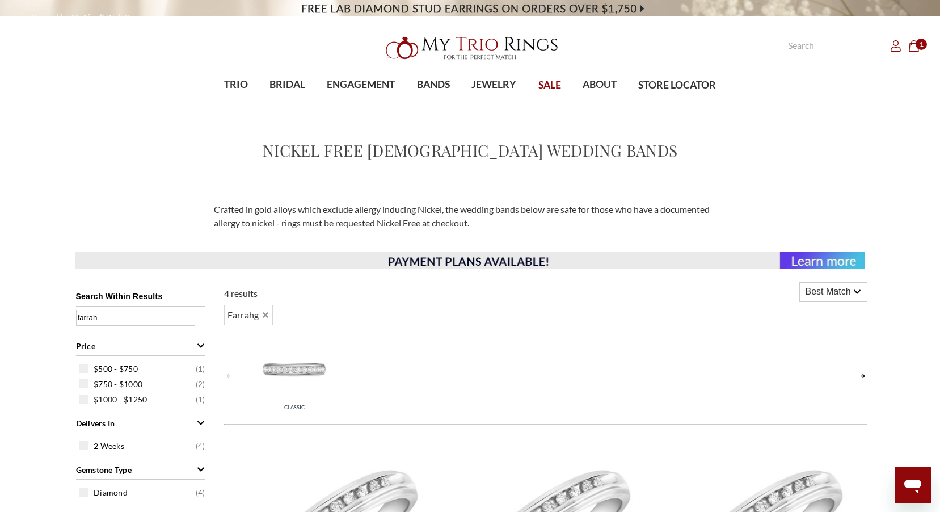
type input "farrah"
click at [897, 49] on icon "Account Account" at bounding box center [895, 45] width 11 height 11
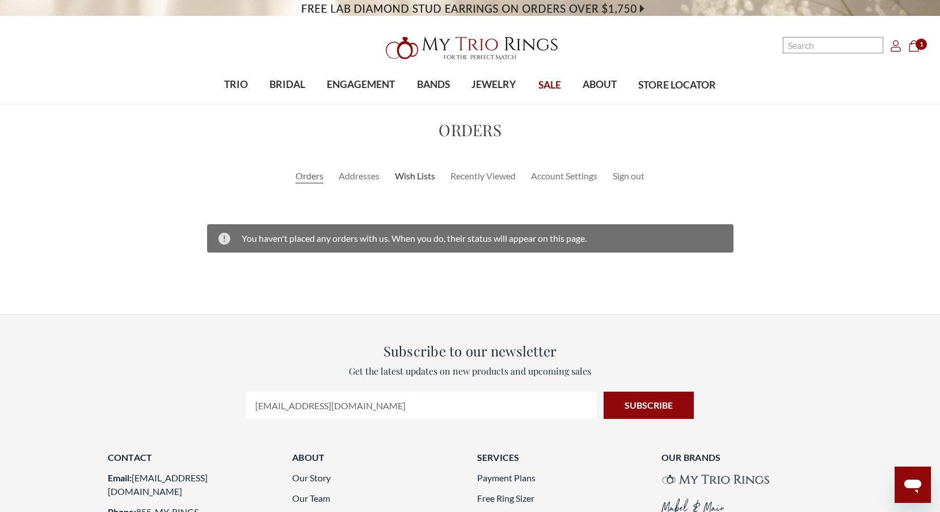
click at [414, 181] on link "Wish Lists" at bounding box center [415, 176] width 40 height 14
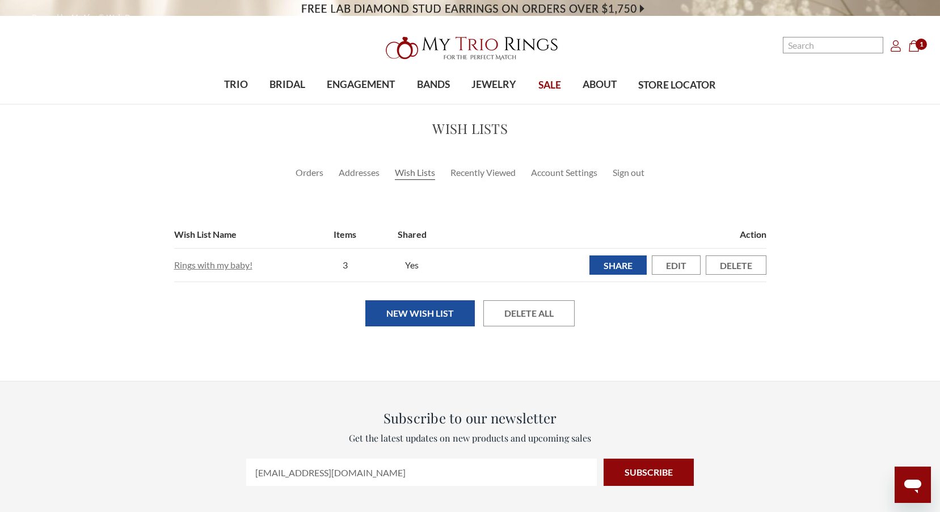
click at [242, 267] on link "Rings with my baby!" at bounding box center [213, 264] width 78 height 11
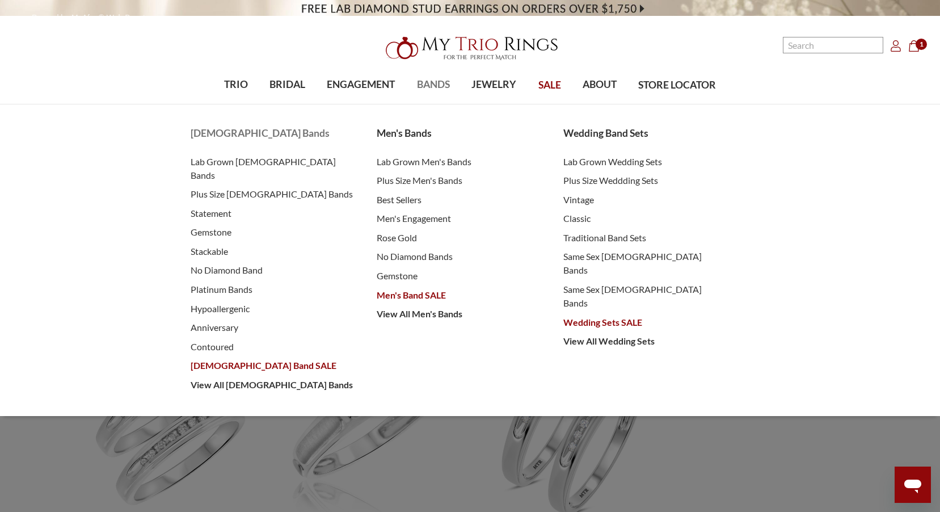
click at [197, 302] on li "Hypoallergenic" at bounding box center [273, 308] width 164 height 19
click at [199, 302] on span "Hypoallergenic" at bounding box center [273, 309] width 164 height 14
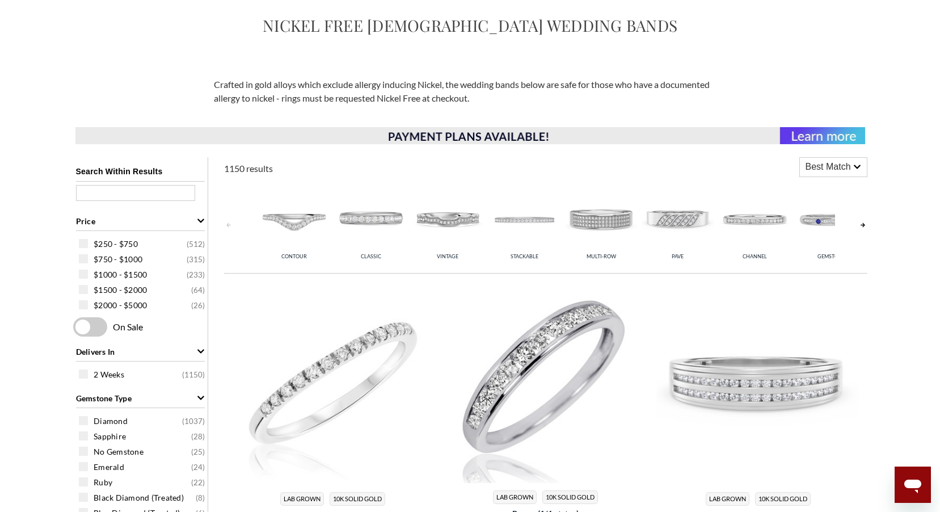
scroll to position [170, 0]
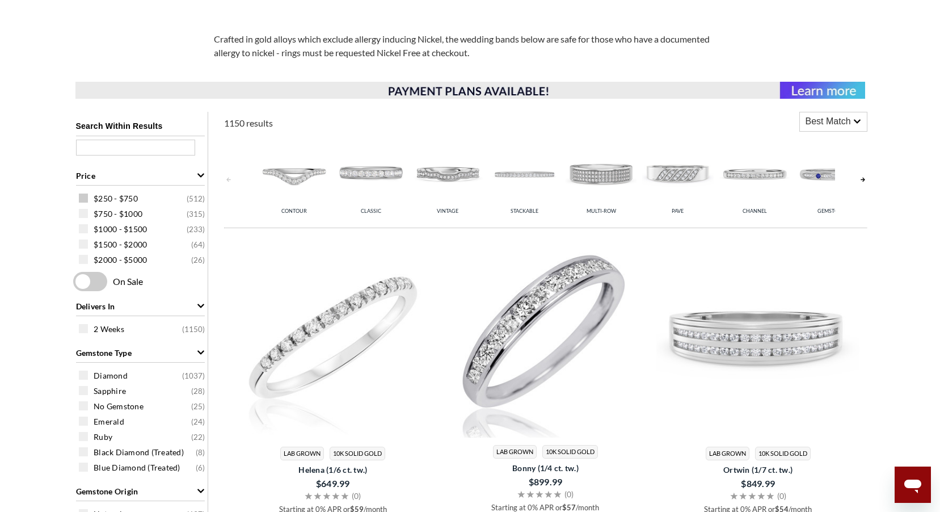
click at [83, 200] on span at bounding box center [83, 197] width 9 height 9
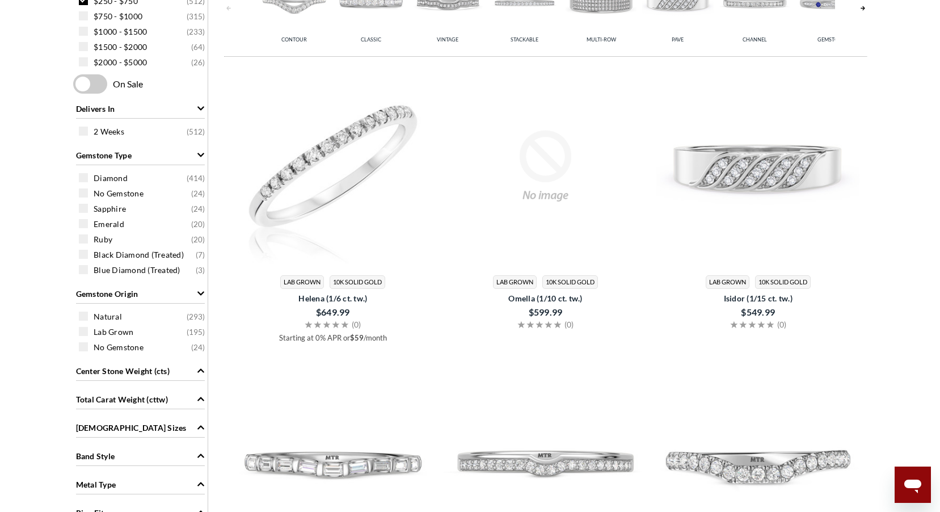
scroll to position [454, 0]
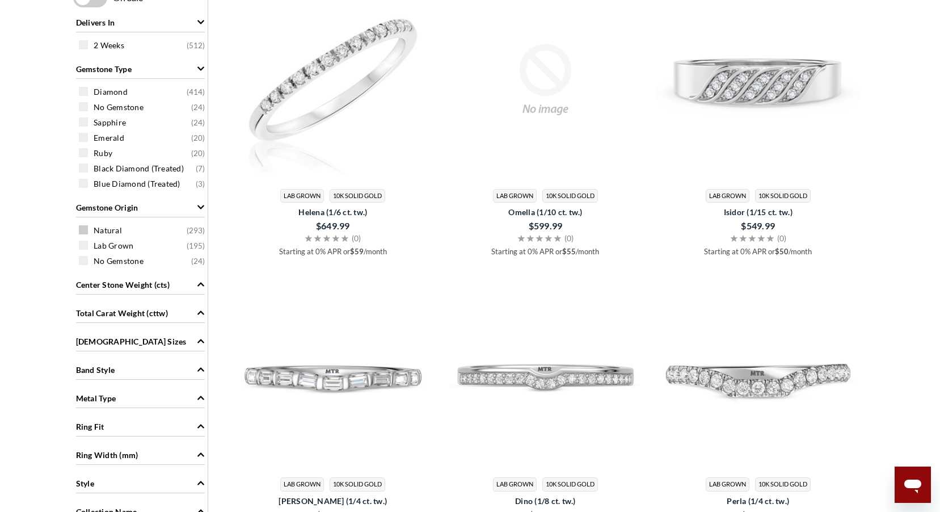
click at [83, 231] on span at bounding box center [83, 229] width 9 height 9
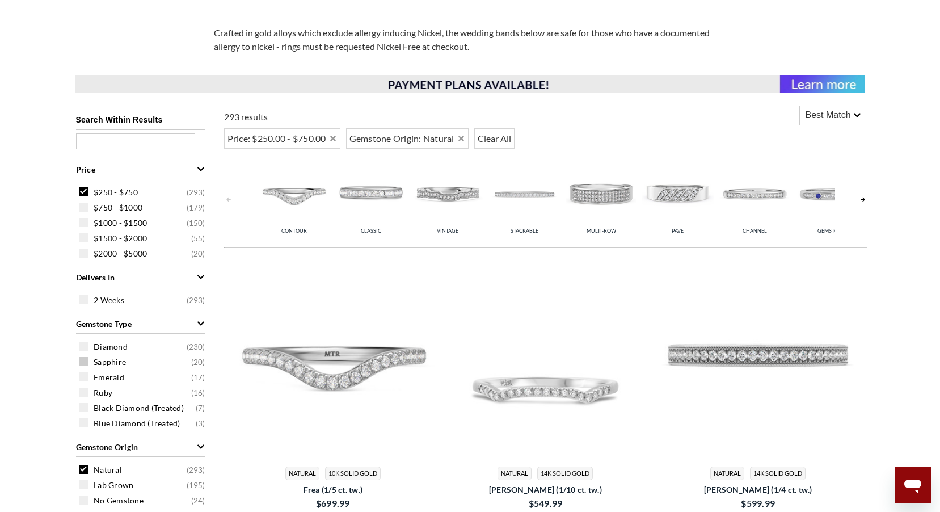
scroll to position [155, 0]
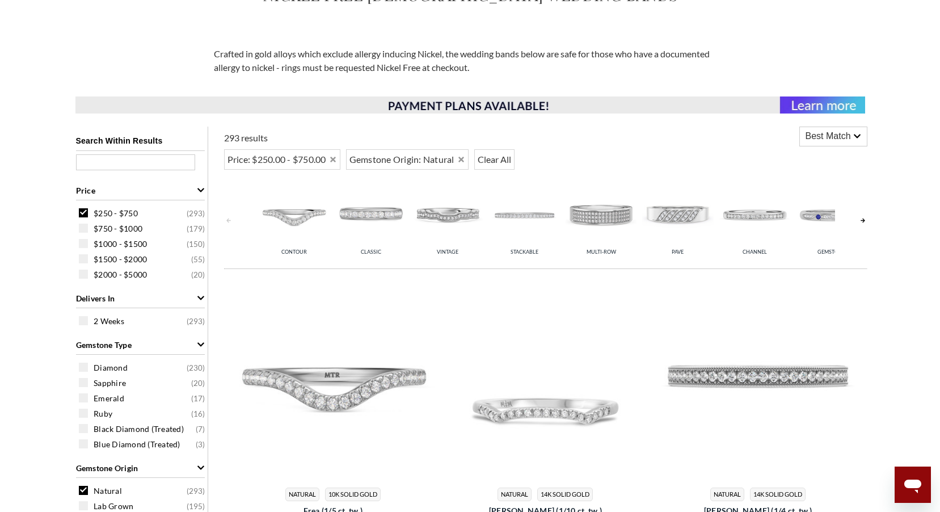
click at [151, 165] on input "text" at bounding box center [135, 162] width 119 height 16
type input "gaia"
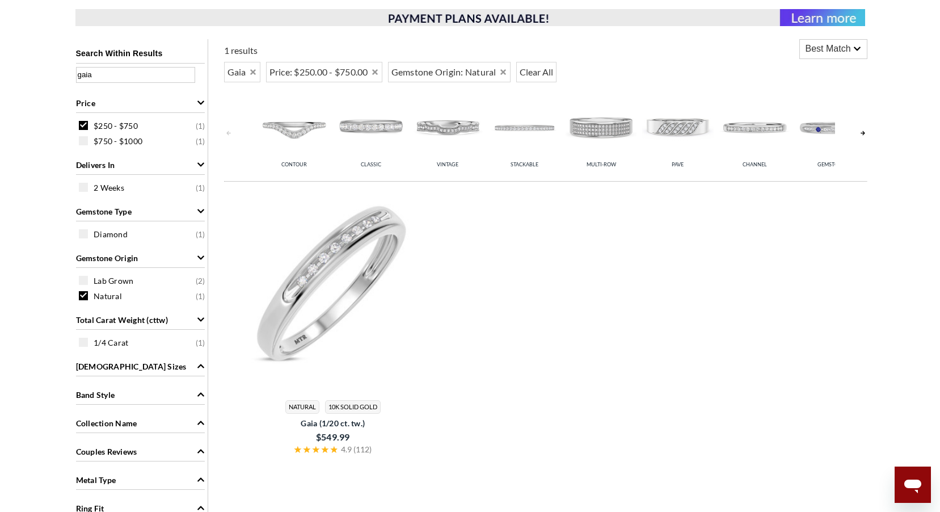
scroll to position [269, 0]
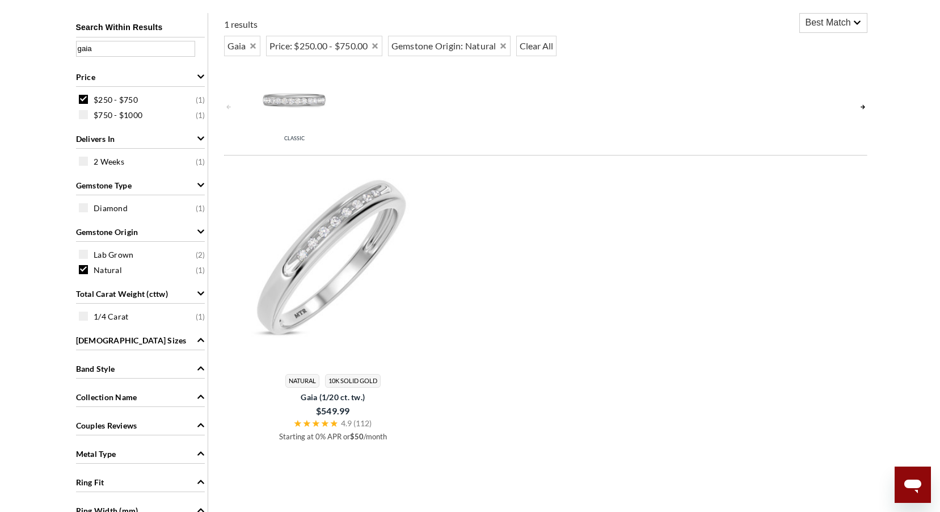
click at [338, 245] on img at bounding box center [333, 265] width 204 height 204
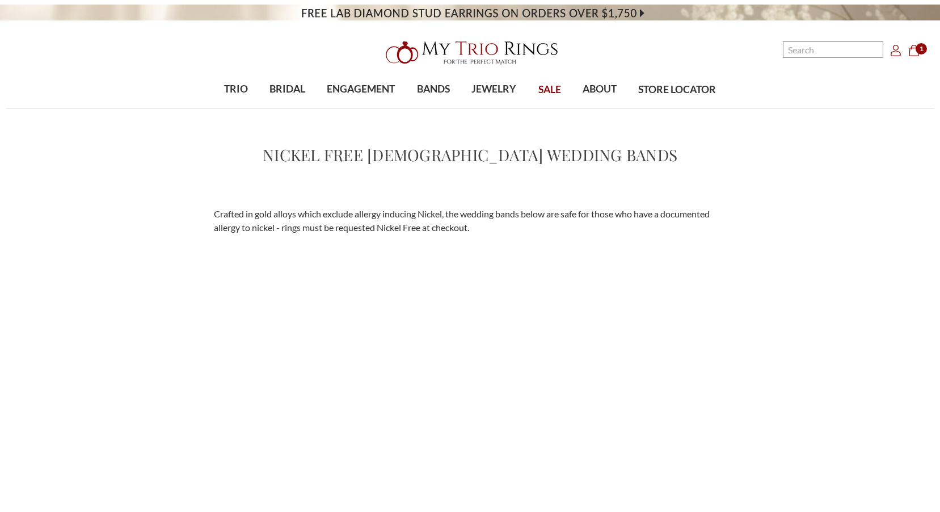
scroll to position [269, 0]
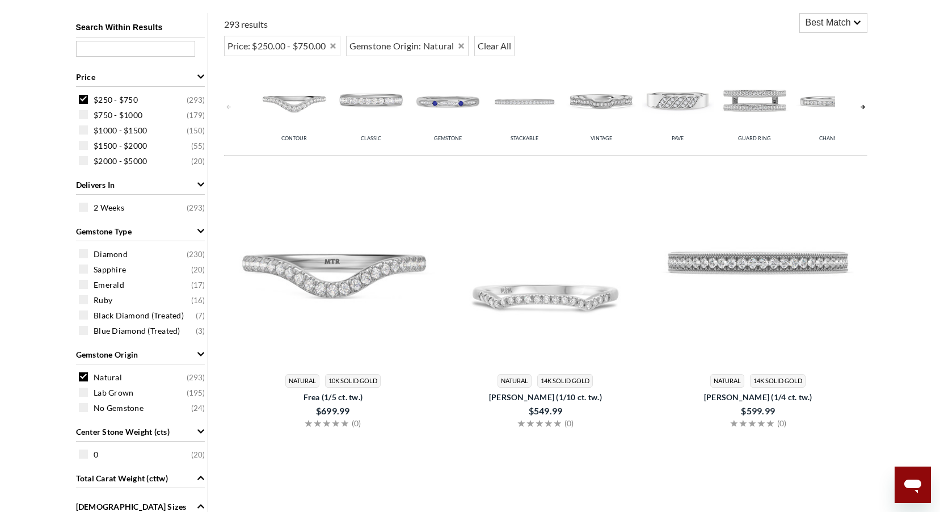
click at [137, 48] on input "text" at bounding box center [135, 49] width 119 height 16
click at [81, 375] on span at bounding box center [83, 376] width 9 height 9
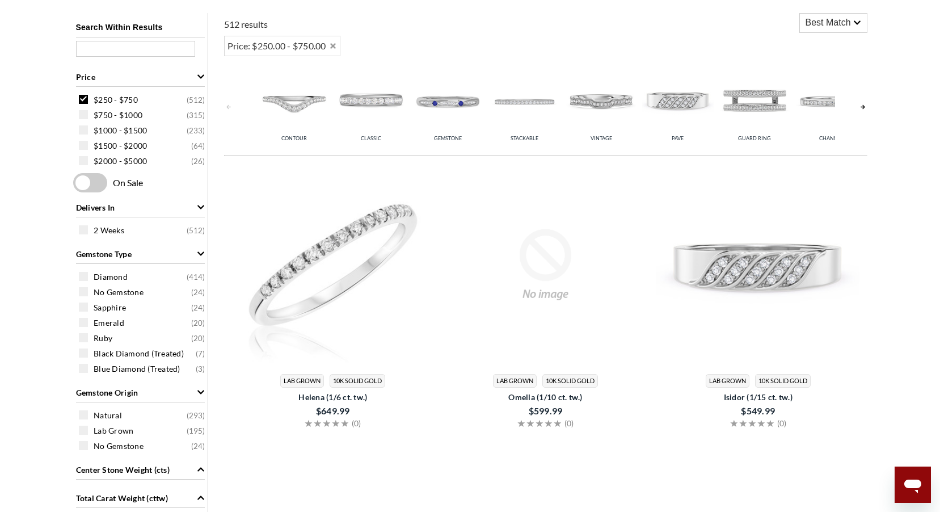
click at [84, 102] on span at bounding box center [83, 99] width 9 height 9
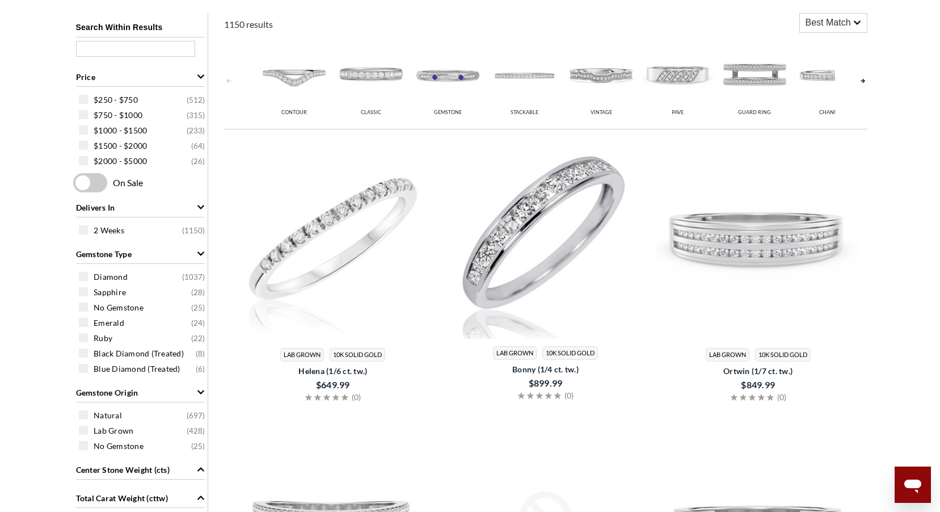
click at [119, 49] on input "text" at bounding box center [135, 49] width 119 height 16
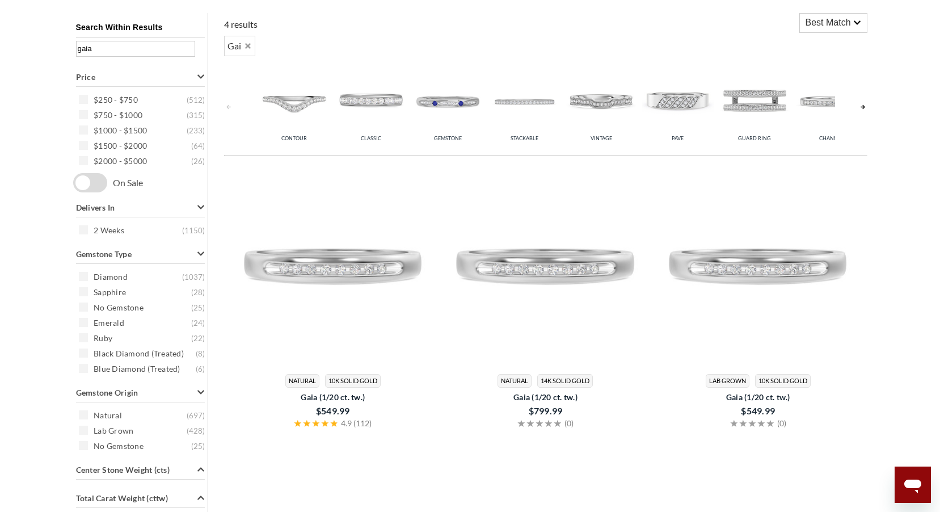
type input "gaia"
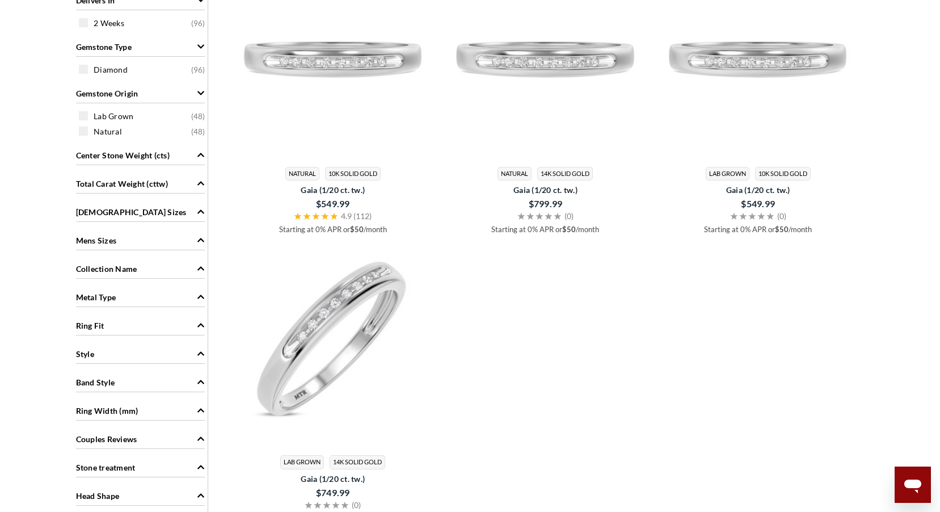
scroll to position [496, 0]
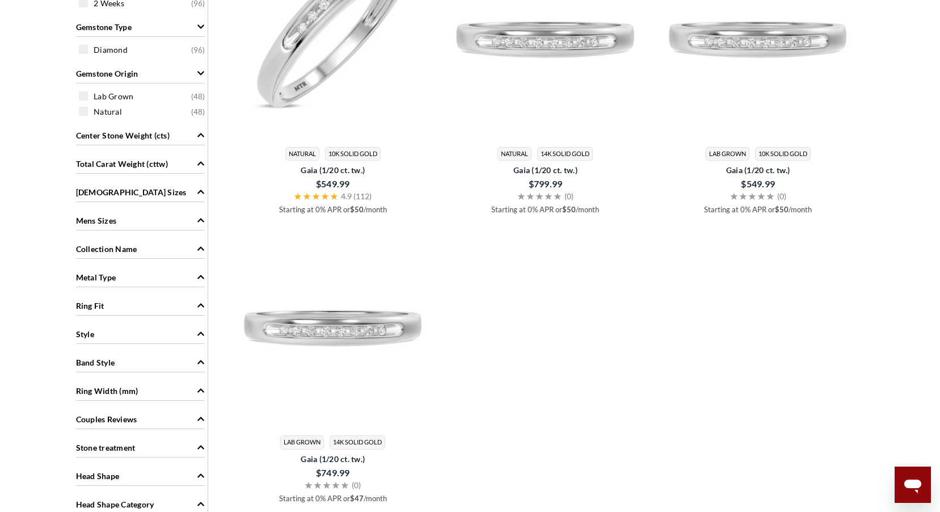
click at [322, 50] on img at bounding box center [333, 38] width 204 height 204
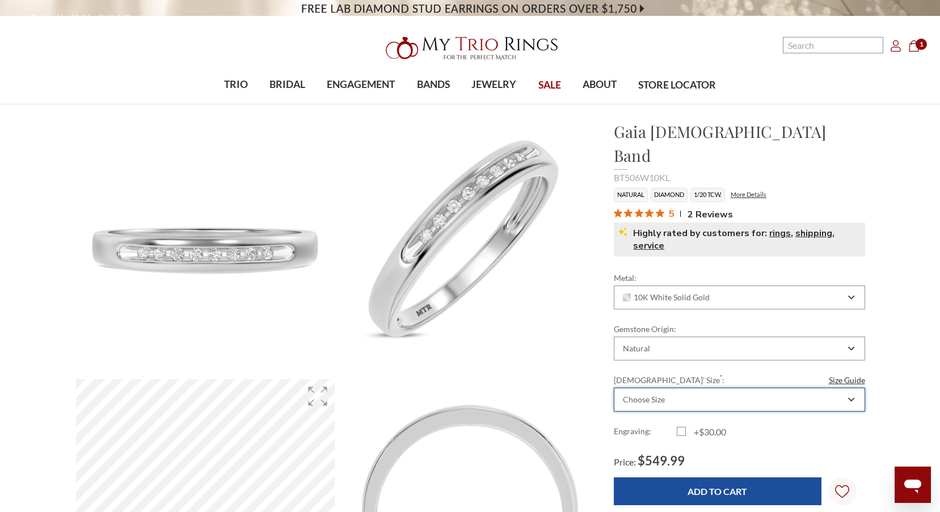
click at [708, 395] on div "Choose Size" at bounding box center [733, 399] width 224 height 9
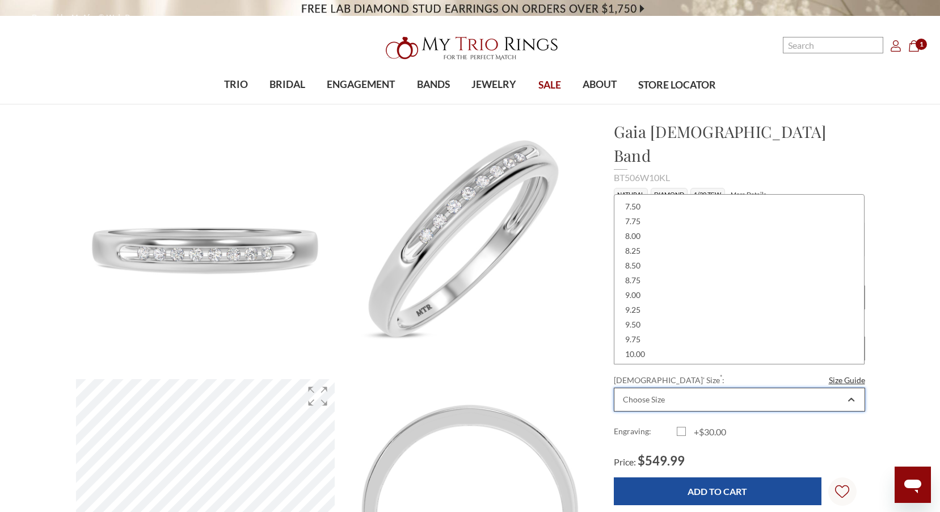
scroll to position [284, 0]
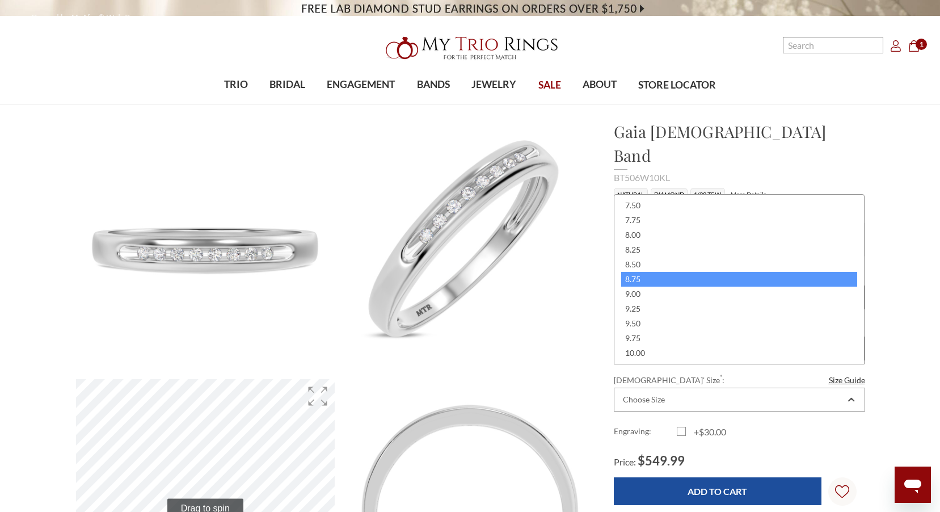
click at [708, 280] on div "8.75" at bounding box center [739, 279] width 237 height 15
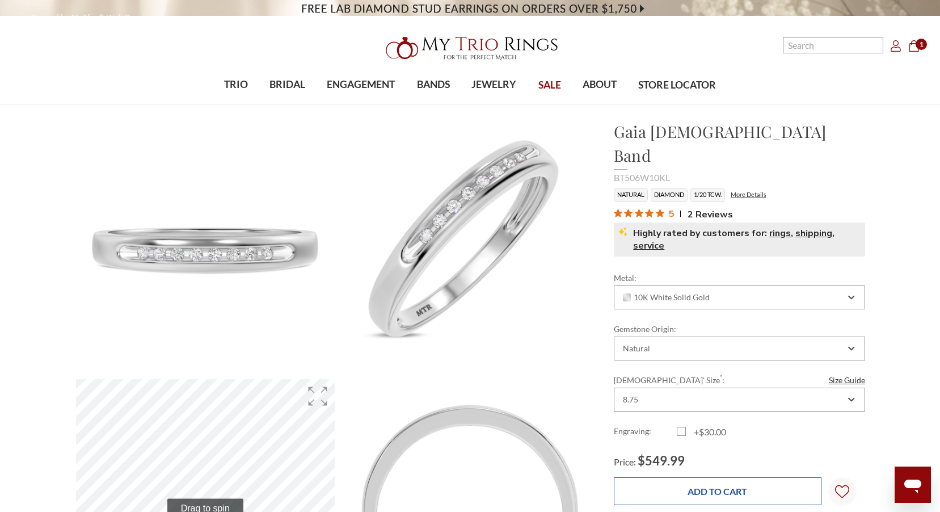
click at [757, 477] on input "Add to Cart" at bounding box center [718, 491] width 208 height 28
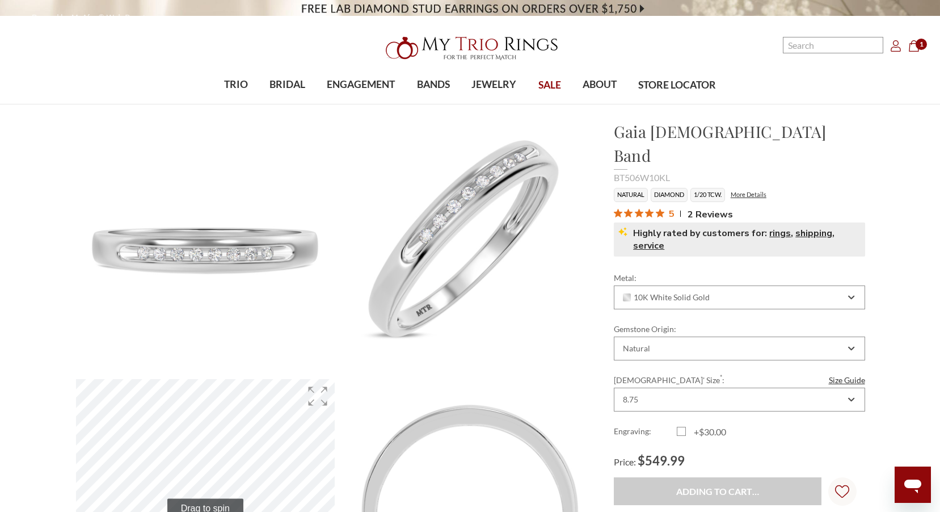
type input "Add to Cart"
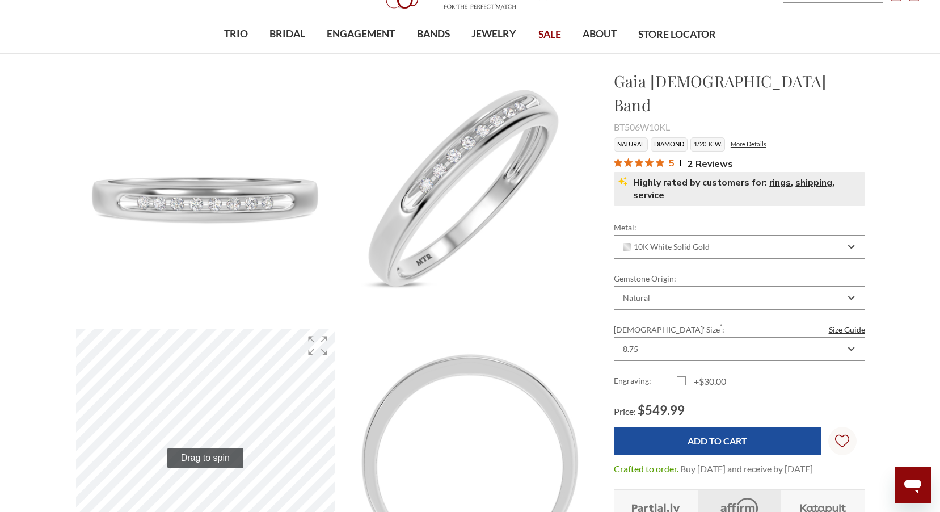
scroll to position [170, 0]
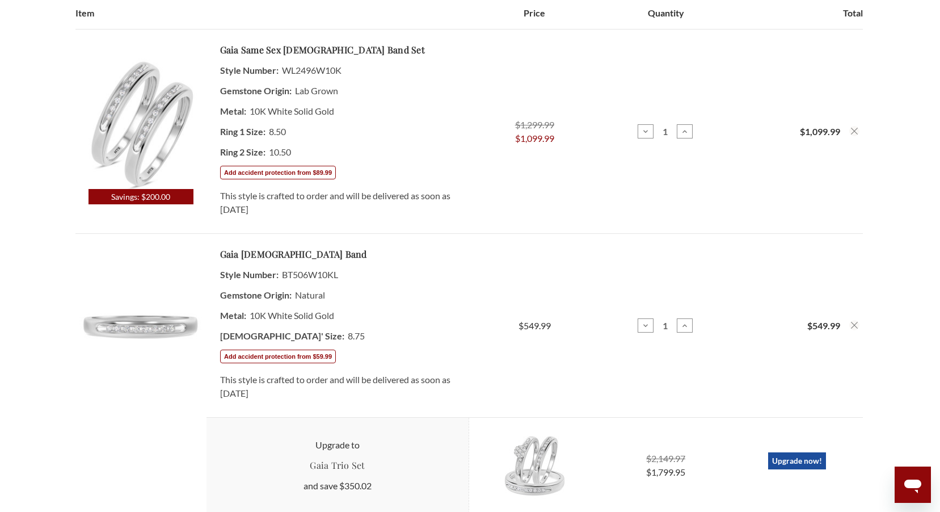
scroll to position [284, 0]
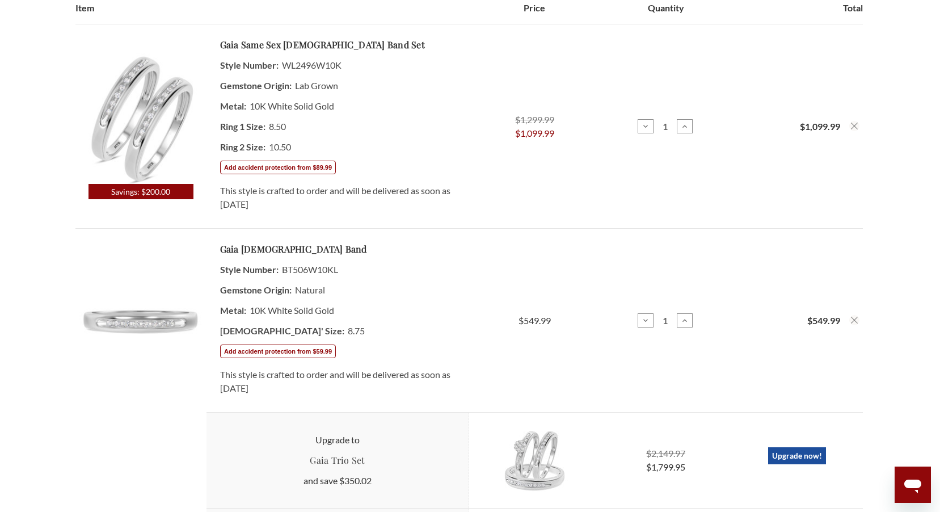
click at [858, 125] on button "Remove Gaia 1/10 ct tw. Lab Grown Diamond Same Sex Ladies Band Set 10K White fr…" at bounding box center [854, 126] width 10 height 10
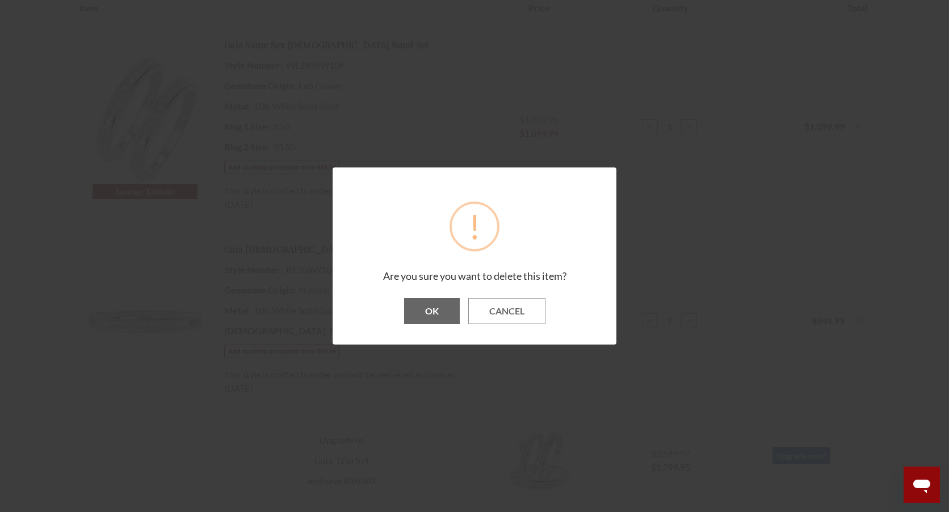
click at [426, 314] on button "OK" at bounding box center [432, 311] width 56 height 26
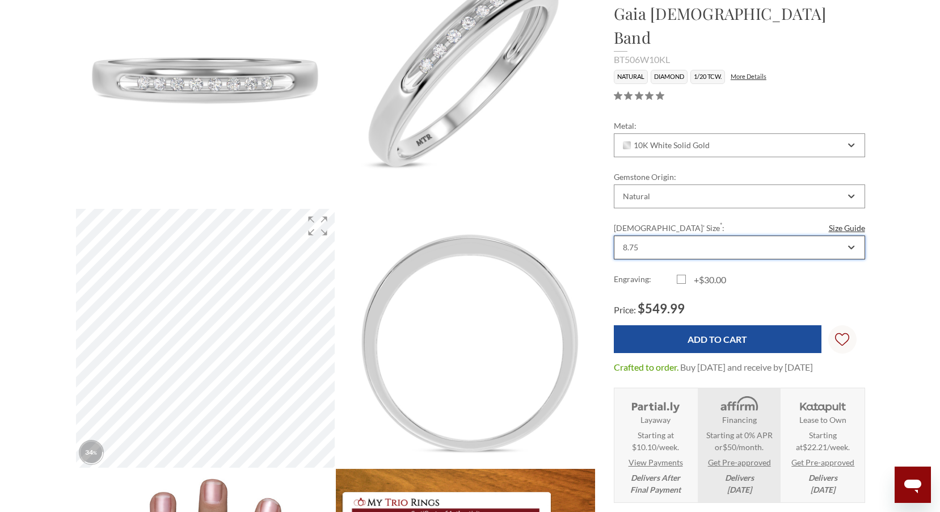
click at [747, 243] on div "8.75" at bounding box center [733, 247] width 224 height 9
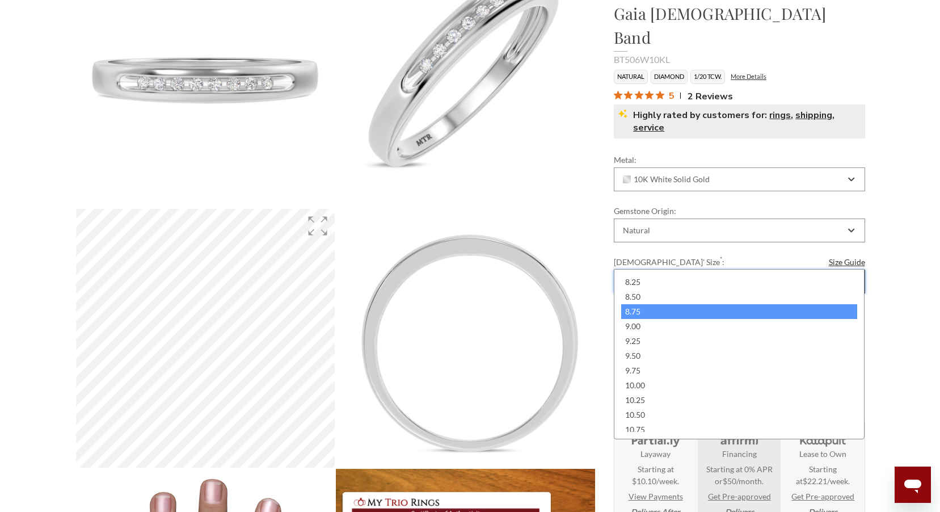
scroll to position [440, 0]
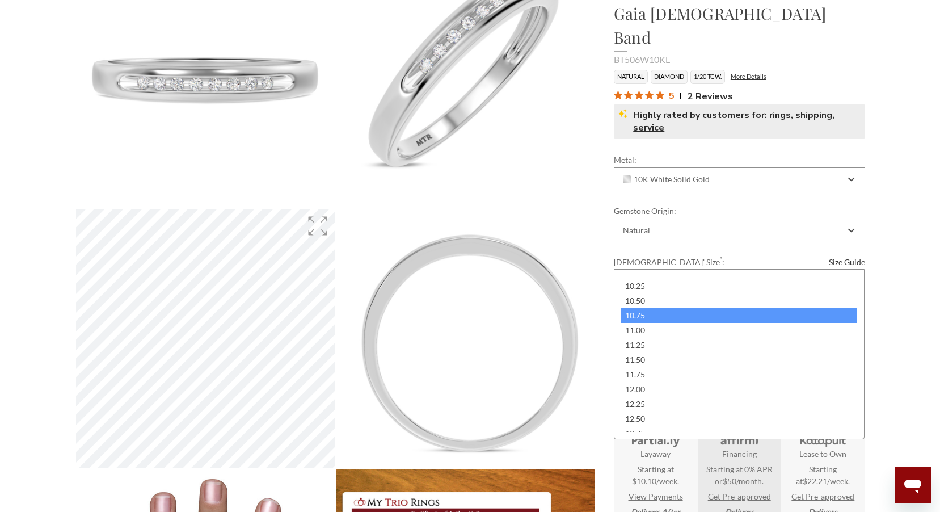
click at [705, 310] on div "10.75" at bounding box center [739, 315] width 237 height 15
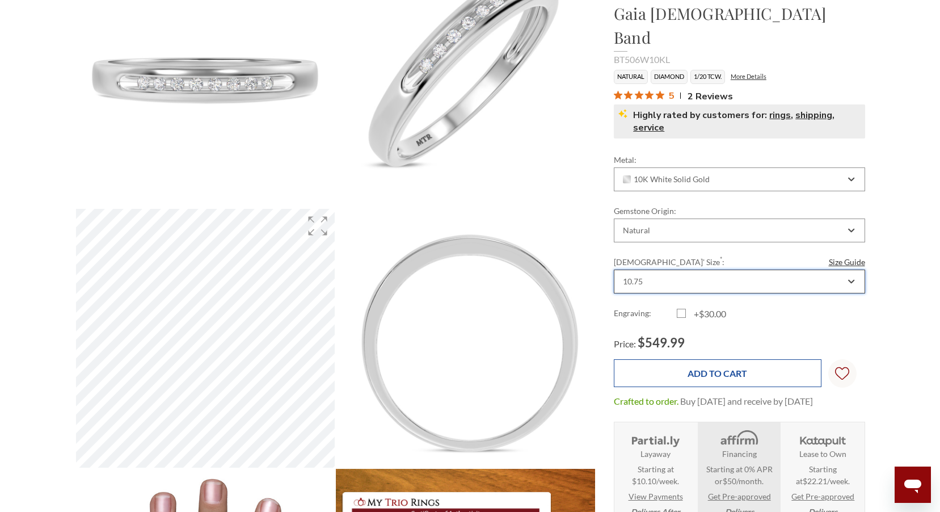
scroll to position [0, 0]
click at [735, 359] on input "Add to Cart" at bounding box center [718, 373] width 208 height 28
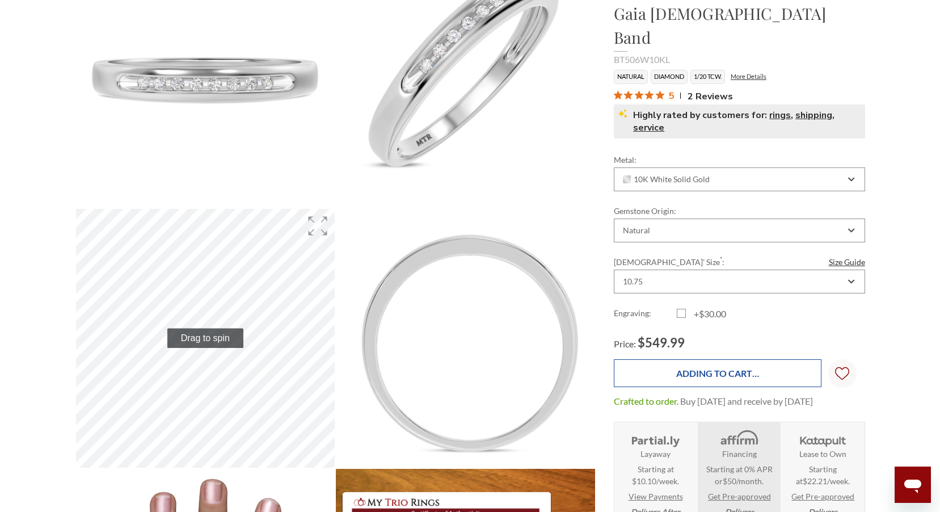
type input "Add to Cart"
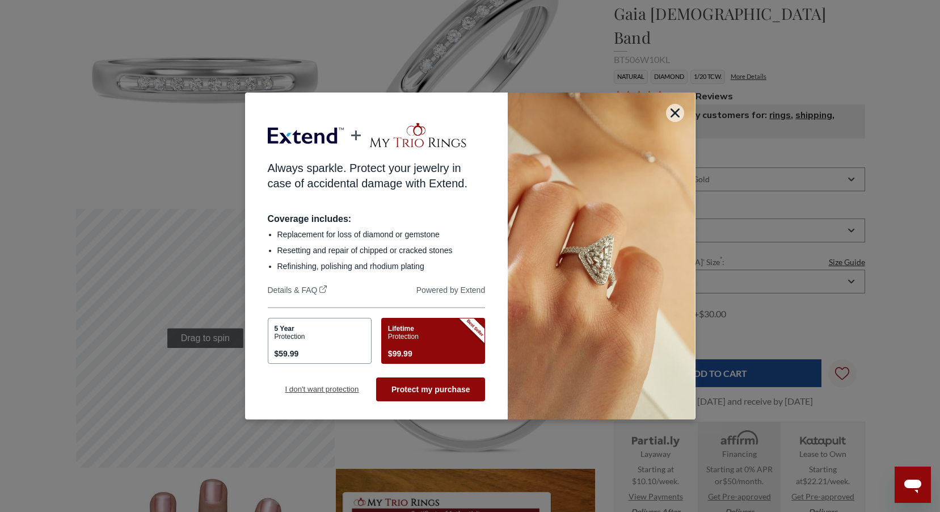
click at [334, 389] on button "I don't want protection" at bounding box center [322, 389] width 109 height 24
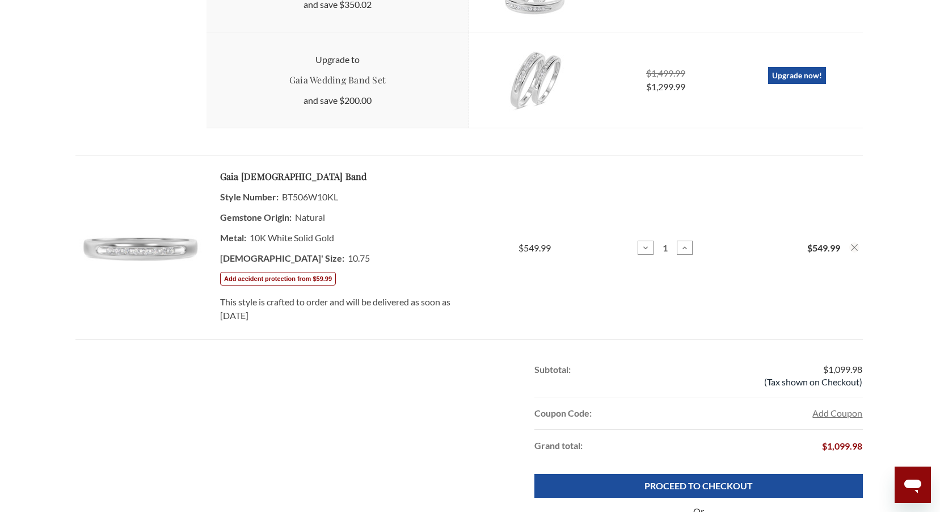
scroll to position [851, 0]
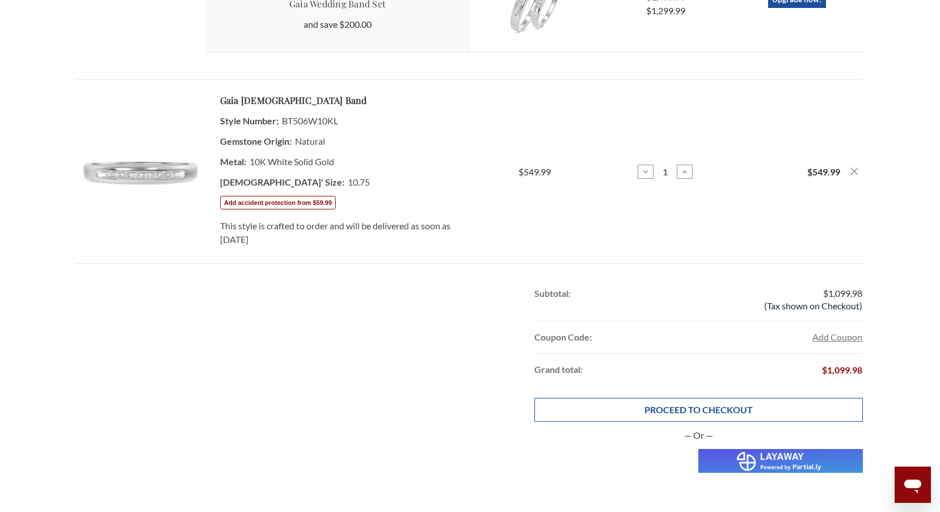
click at [692, 407] on link "PROCEED TO CHECKOUT" at bounding box center [698, 410] width 328 height 24
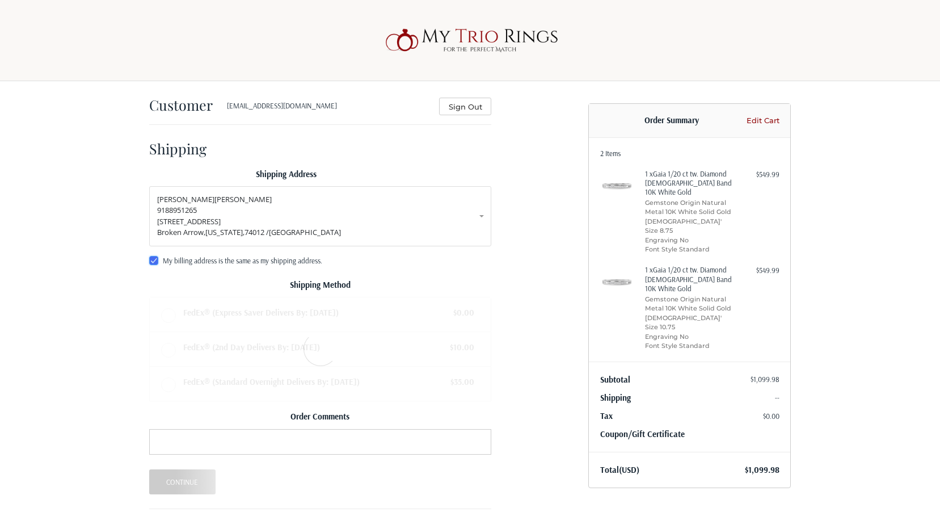
radio input "true"
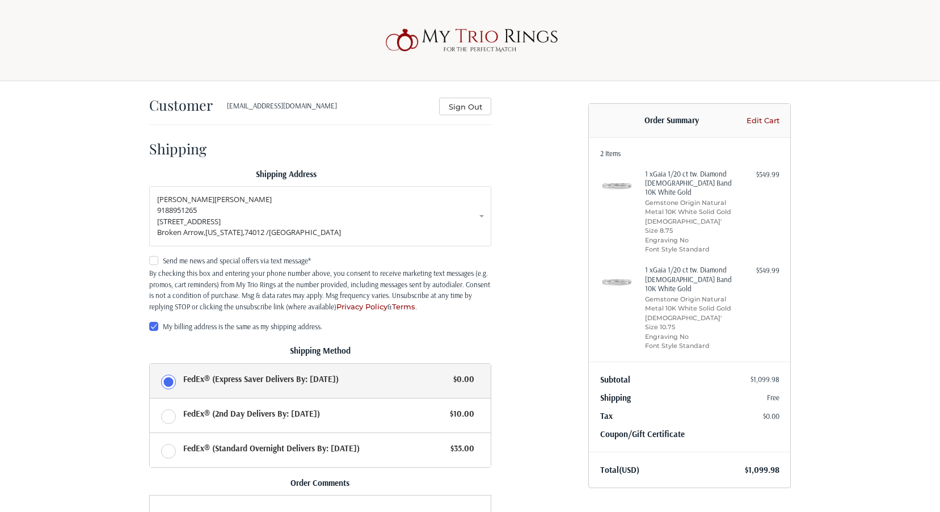
click at [760, 116] on link "Edit Cart" at bounding box center [761, 120] width 36 height 11
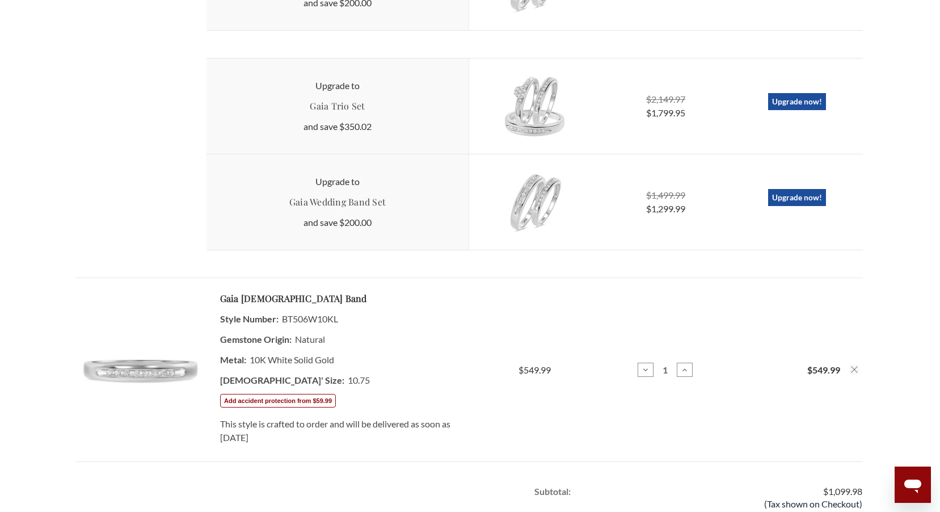
scroll to position [794, 0]
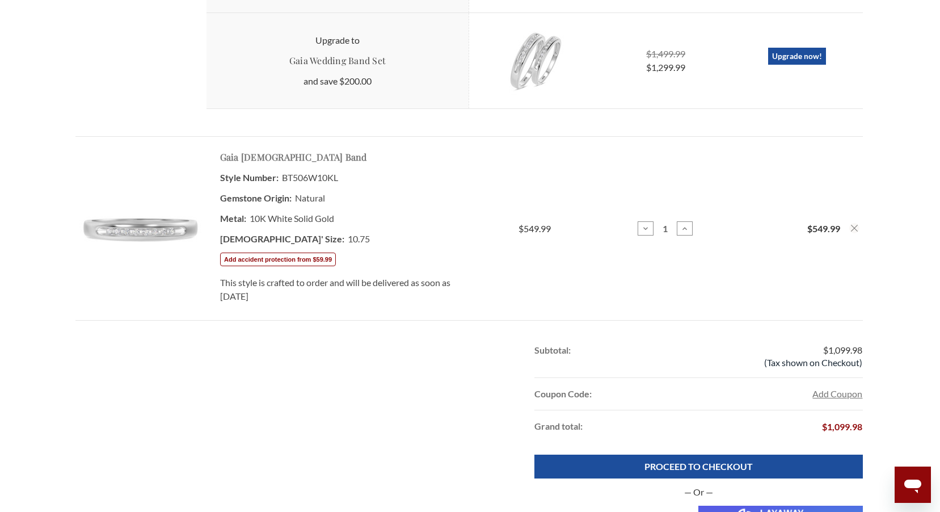
click at [257, 162] on link "Gaia [DEMOGRAPHIC_DATA] Band" at bounding box center [293, 157] width 147 height 14
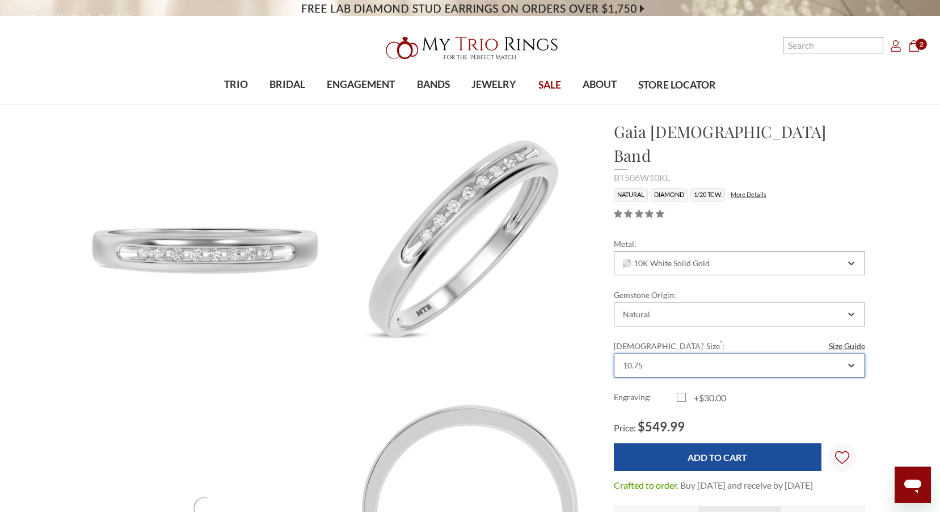
click at [654, 361] on div "10.75" at bounding box center [733, 365] width 224 height 9
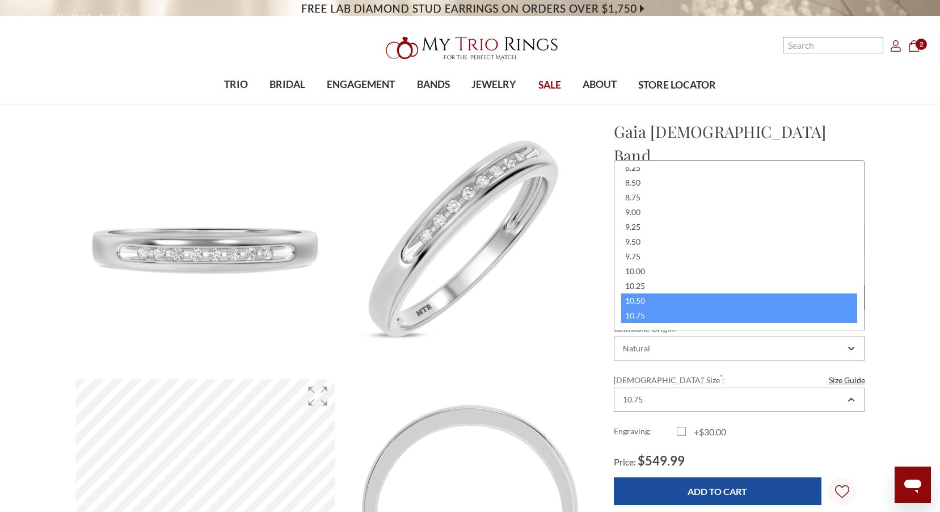
click at [653, 279] on div "10.00" at bounding box center [739, 271] width 237 height 15
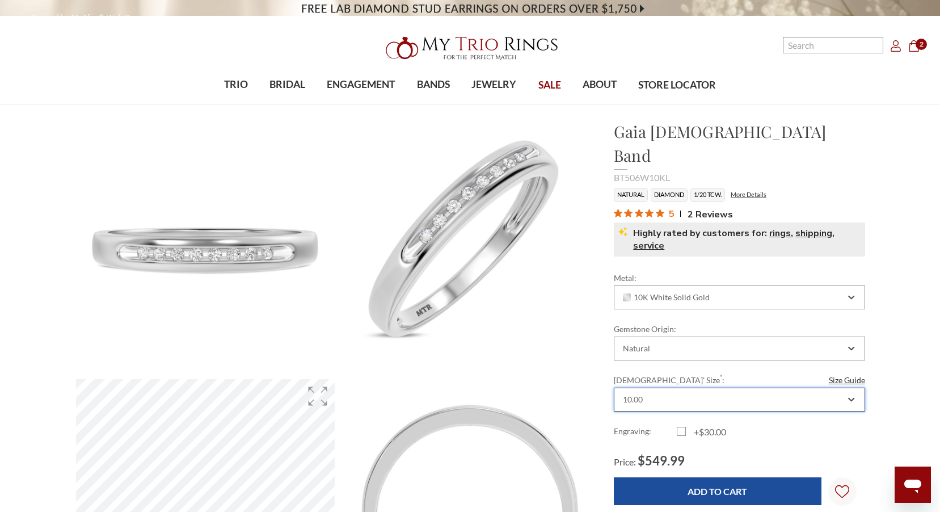
click at [671, 388] on div "10.00" at bounding box center [739, 400] width 251 height 24
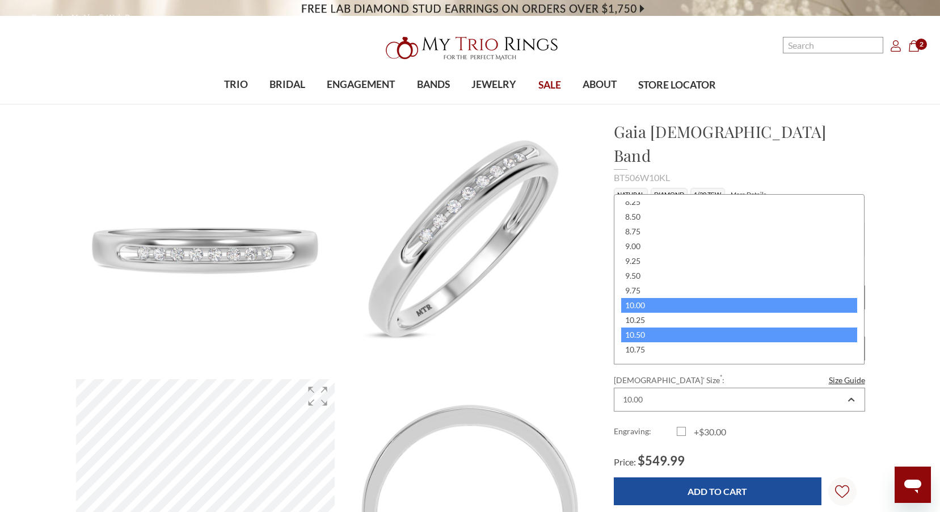
click at [670, 334] on div "10.50" at bounding box center [739, 334] width 237 height 15
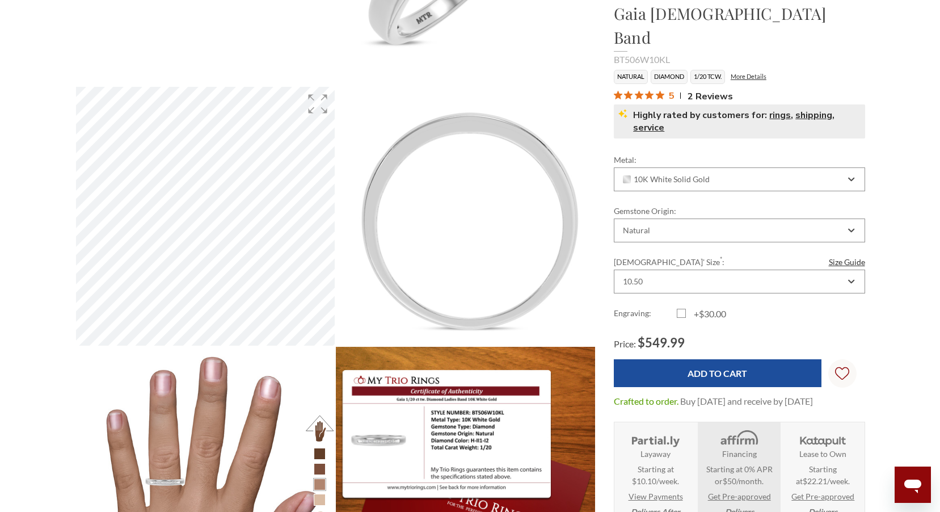
scroll to position [340, 0]
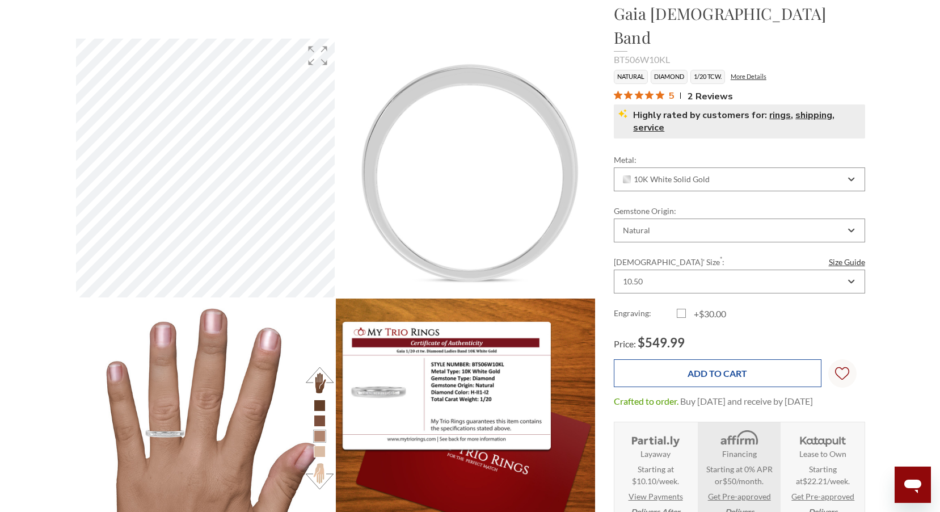
click at [722, 359] on input "Add to Cart" at bounding box center [718, 373] width 208 height 28
type input "Add to Cart"
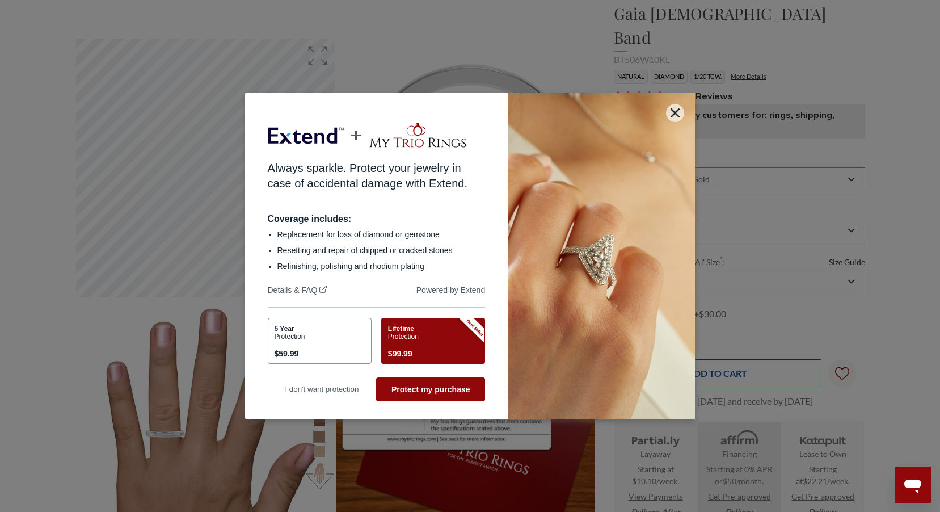
scroll to position [0, 0]
click at [679, 109] on icon "button" at bounding box center [675, 112] width 9 height 9
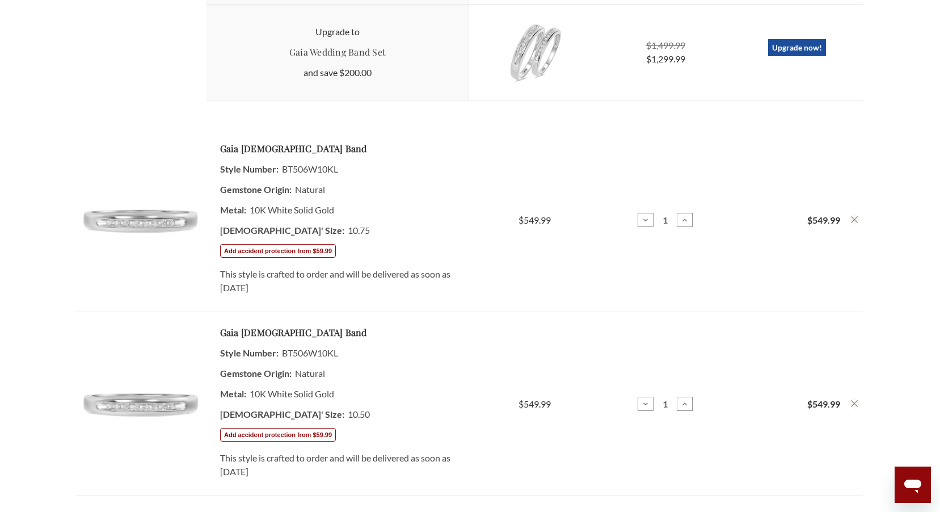
scroll to position [1078, 0]
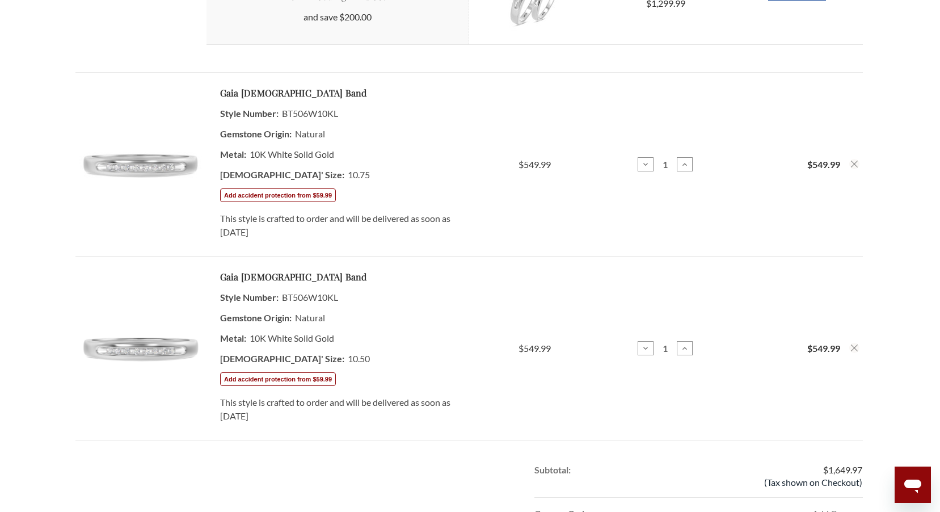
click at [856, 161] on icon "Remove Gaia 1/20 ct tw. Diamond Ladies Band 10K White Gold from cart" at bounding box center [854, 164] width 7 height 7
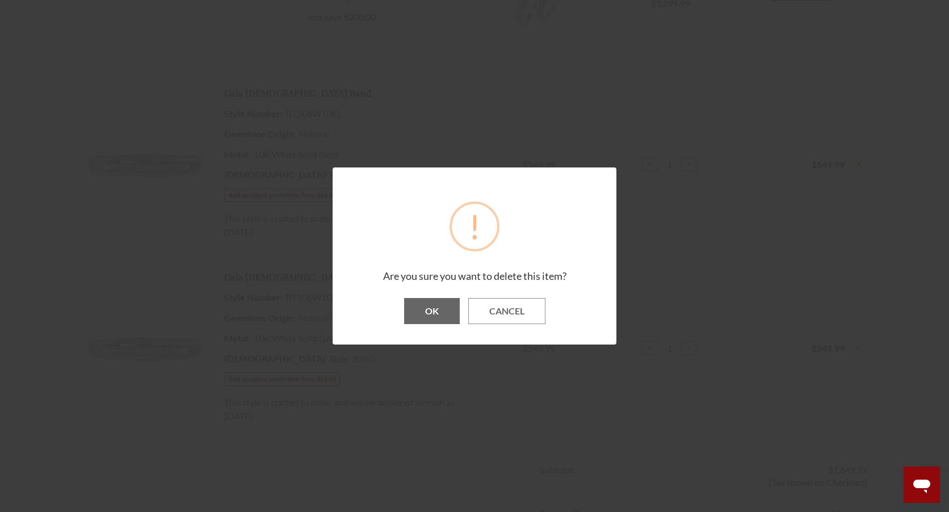
click at [447, 311] on button "OK" at bounding box center [432, 311] width 56 height 26
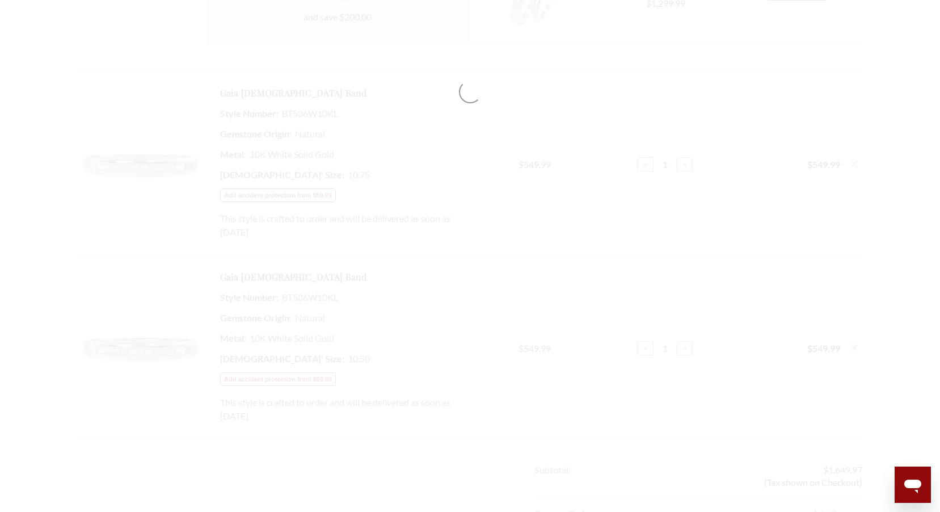
scroll to position [962, 0]
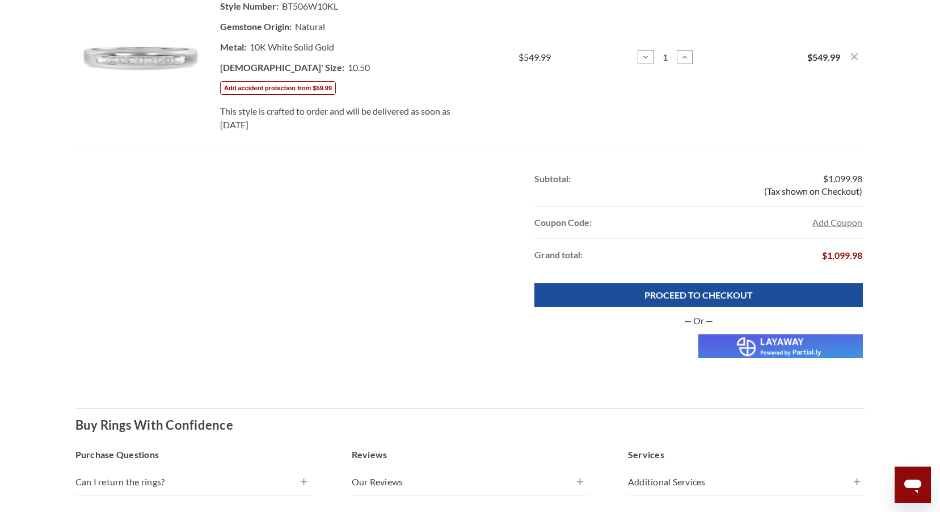
scroll to position [965, 0]
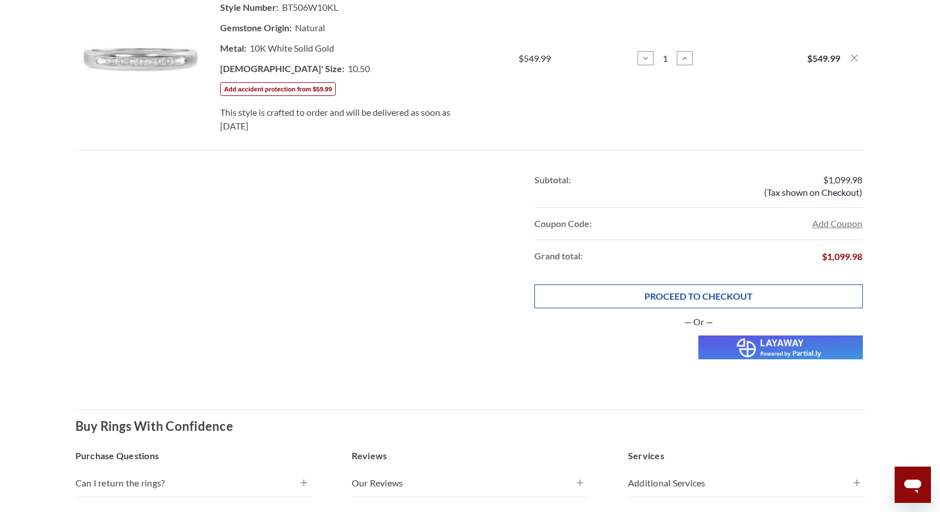
click at [814, 298] on link "PROCEED TO CHECKOUT" at bounding box center [698, 296] width 328 height 24
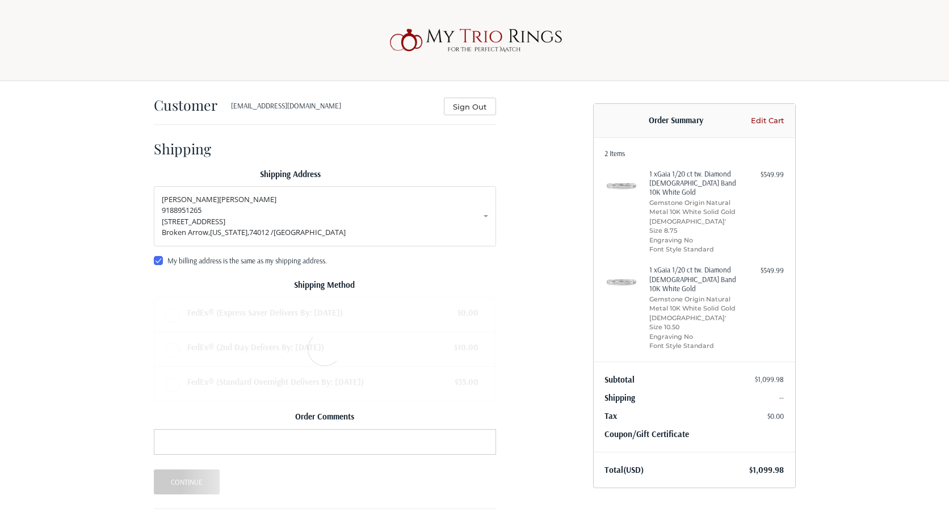
radio input "true"
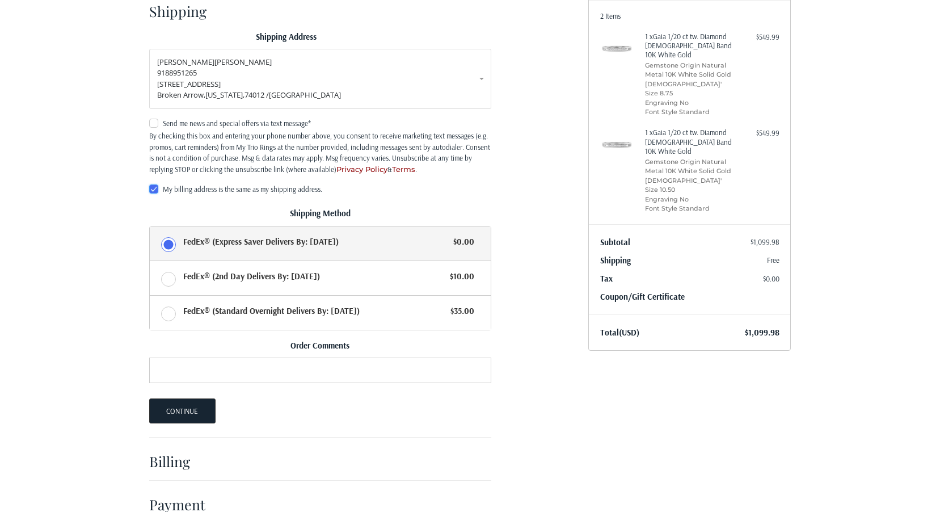
scroll to position [160, 0]
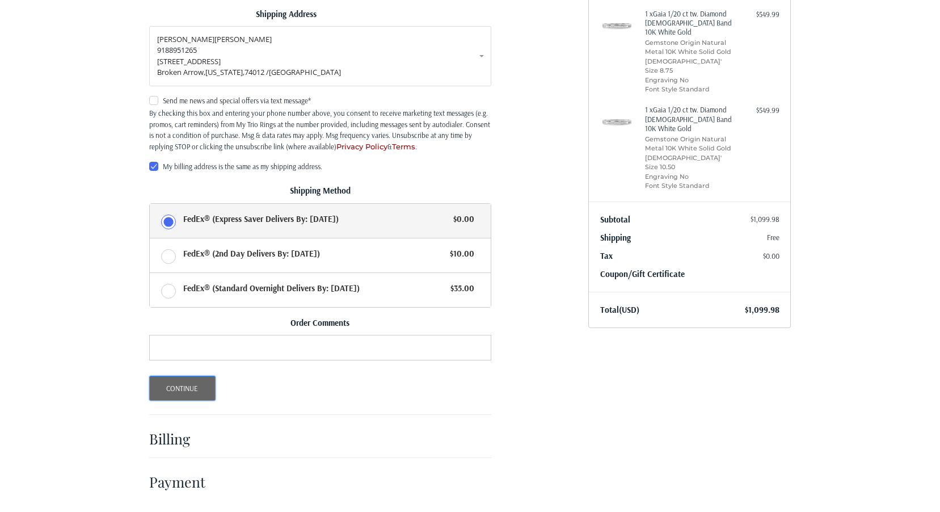
click at [179, 393] on button "Continue" at bounding box center [182, 388] width 66 height 25
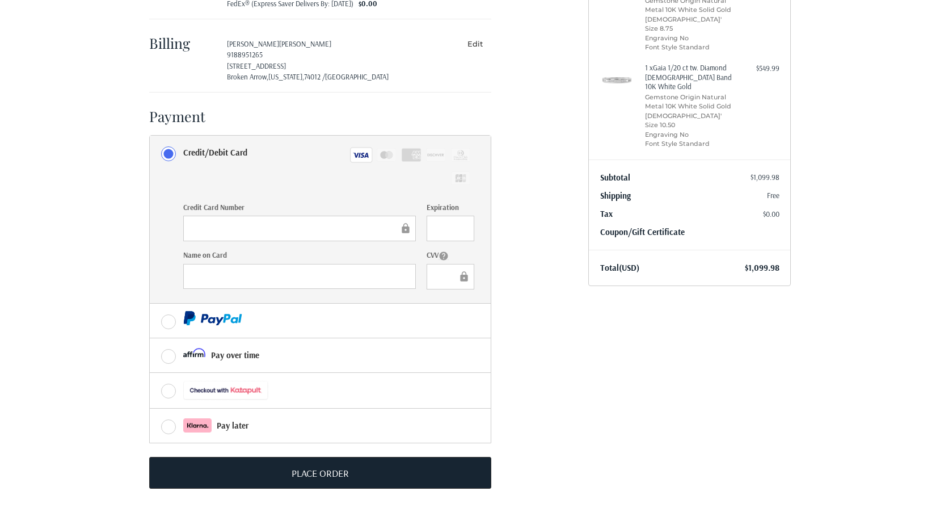
scroll to position [204, 0]
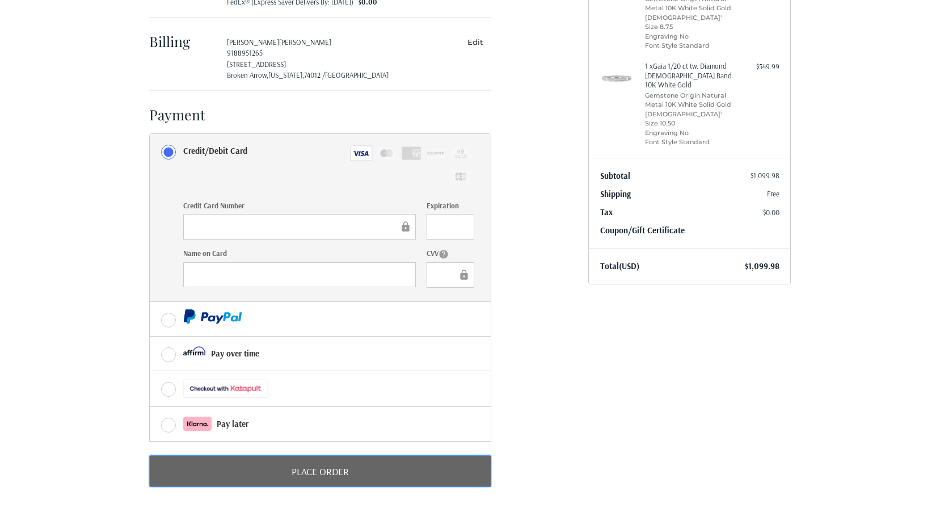
click at [416, 469] on button "Place Order" at bounding box center [320, 471] width 342 height 32
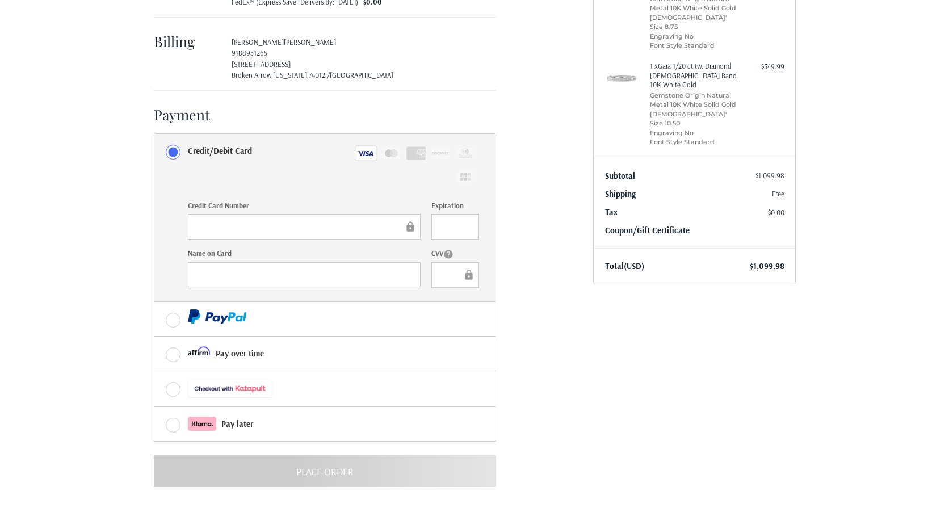
scroll to position [0, 0]
